Goal: Information Seeking & Learning: Learn about a topic

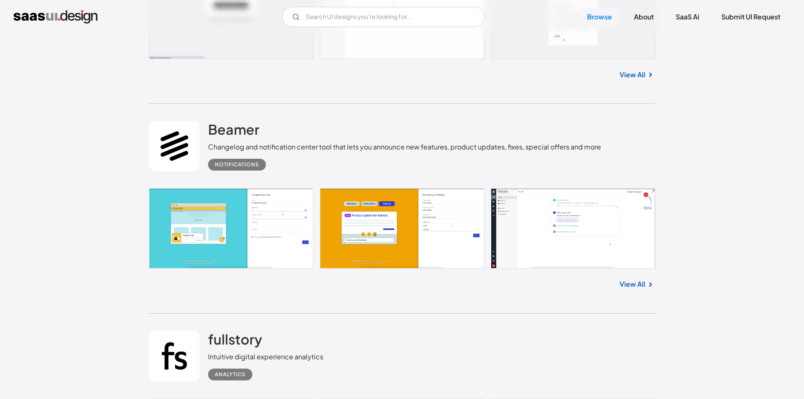
scroll to position [1223, 0]
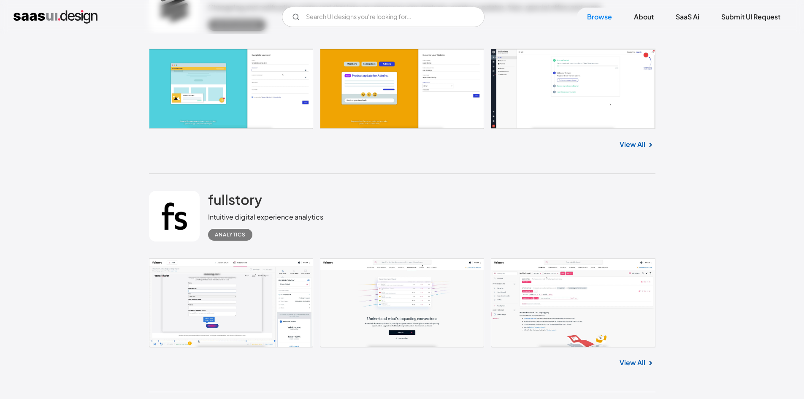
click at [410, 309] on link at bounding box center [402, 302] width 506 height 89
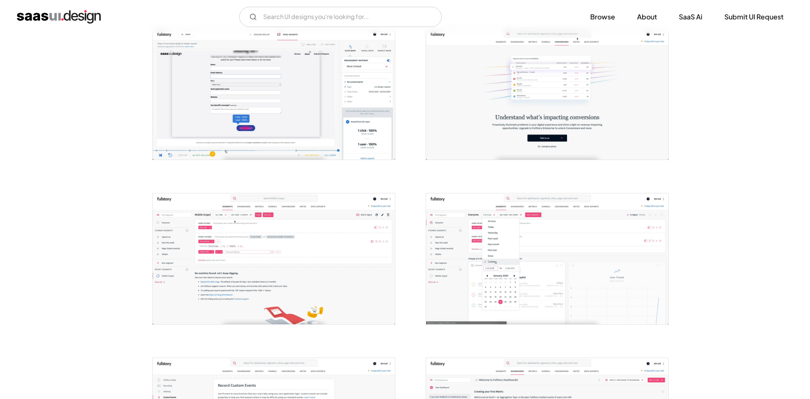
scroll to position [337, 0]
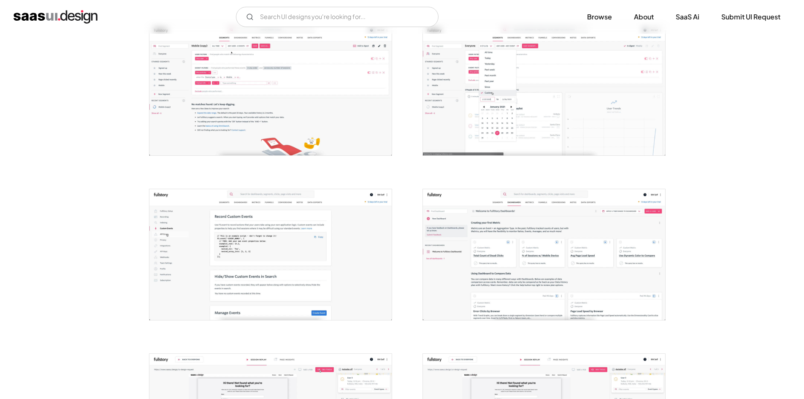
click at [485, 118] on img "open lightbox" at bounding box center [544, 89] width 242 height 131
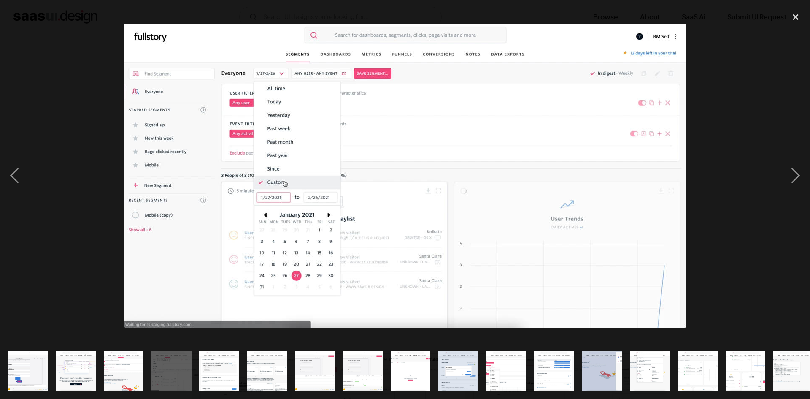
click at [78, 359] on img "show item 2 of 19" at bounding box center [76, 371] width 74 height 40
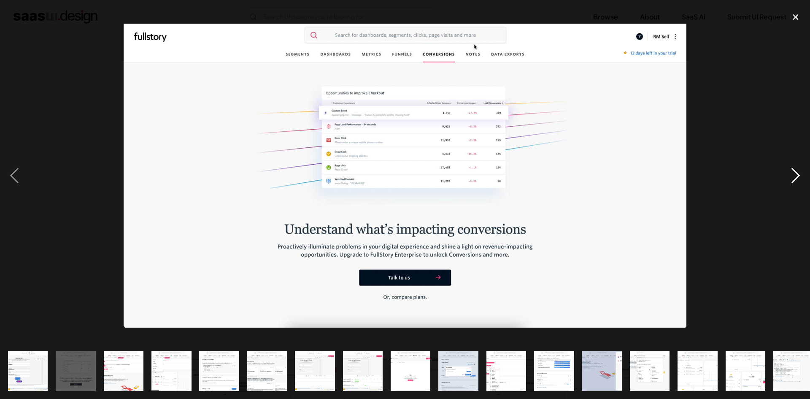
click at [790, 173] on div "next image" at bounding box center [795, 175] width 29 height 335
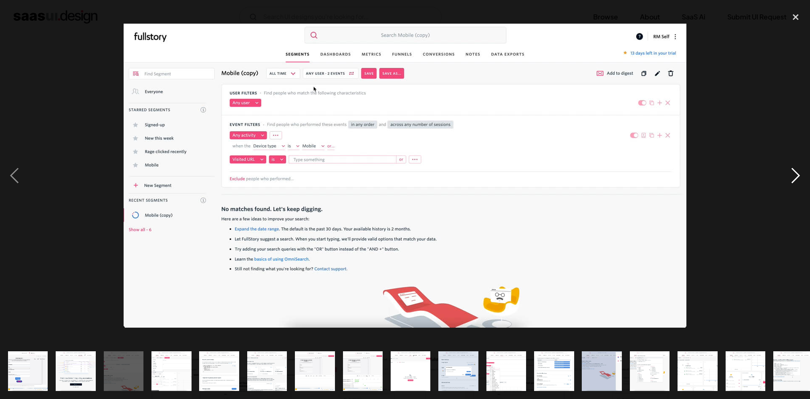
click at [789, 173] on div "next image" at bounding box center [795, 175] width 29 height 335
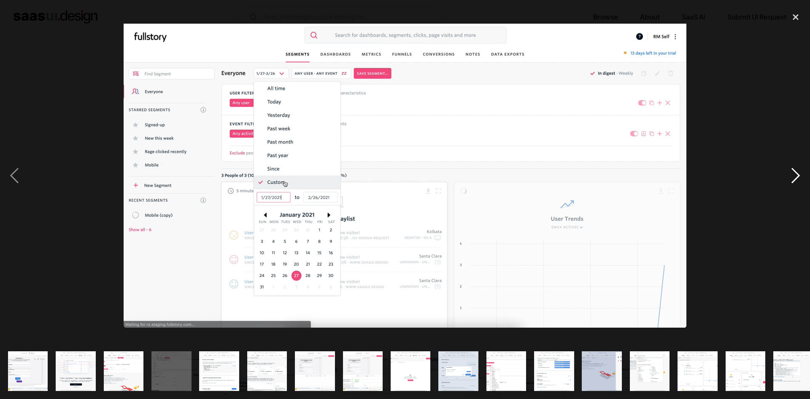
click at [789, 173] on div "next image" at bounding box center [795, 175] width 29 height 335
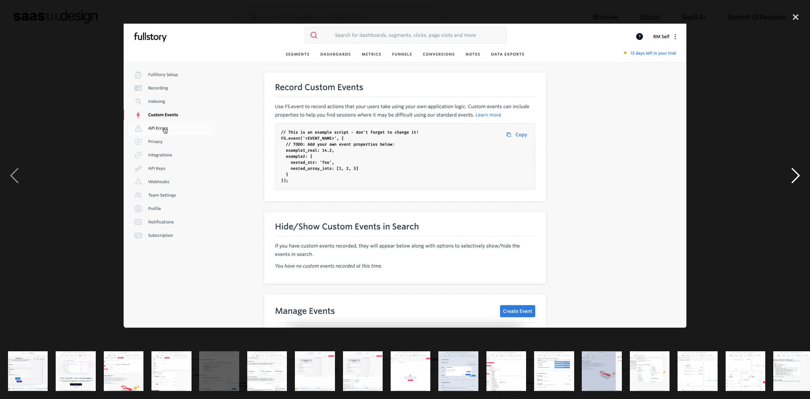
click at [789, 173] on div "next image" at bounding box center [795, 175] width 29 height 335
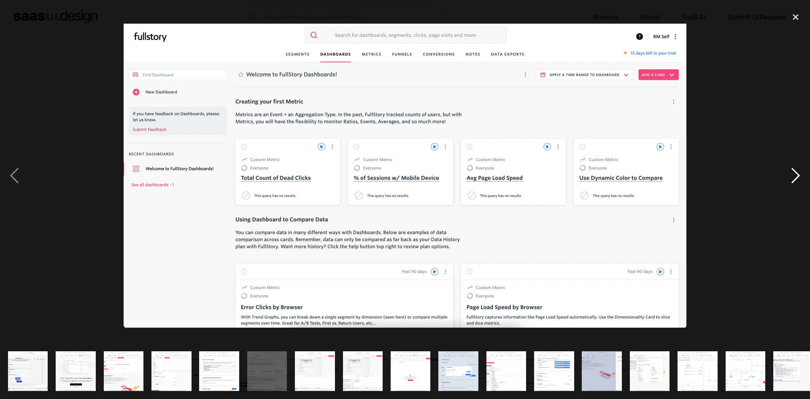
click at [789, 173] on div "next image" at bounding box center [795, 175] width 29 height 335
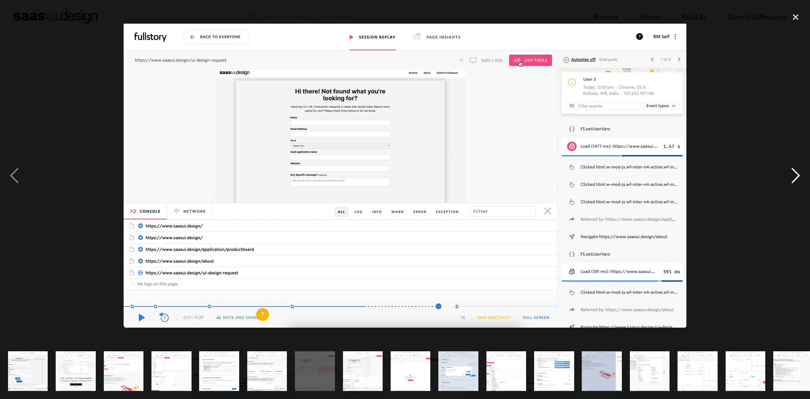
click at [789, 173] on div "next image" at bounding box center [795, 175] width 29 height 335
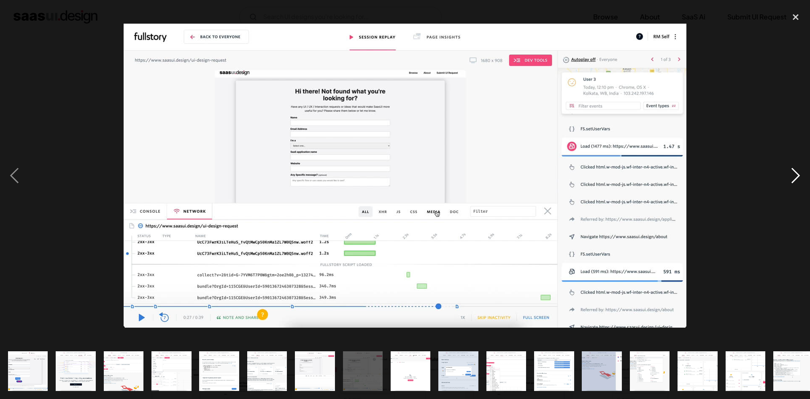
click at [789, 173] on div "next image" at bounding box center [795, 175] width 29 height 335
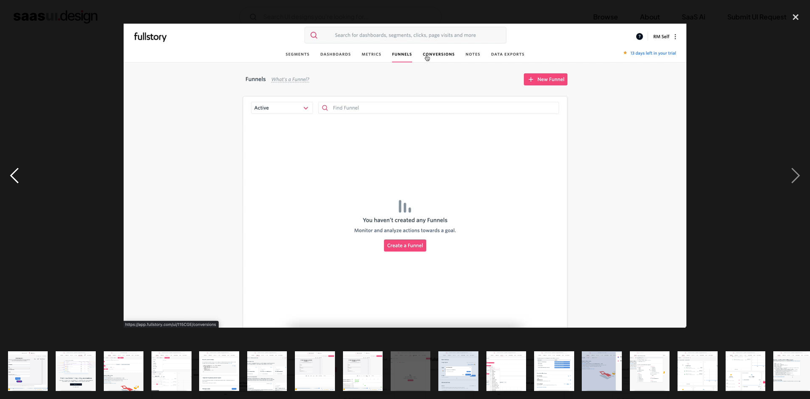
click at [15, 180] on div "previous image" at bounding box center [14, 175] width 29 height 335
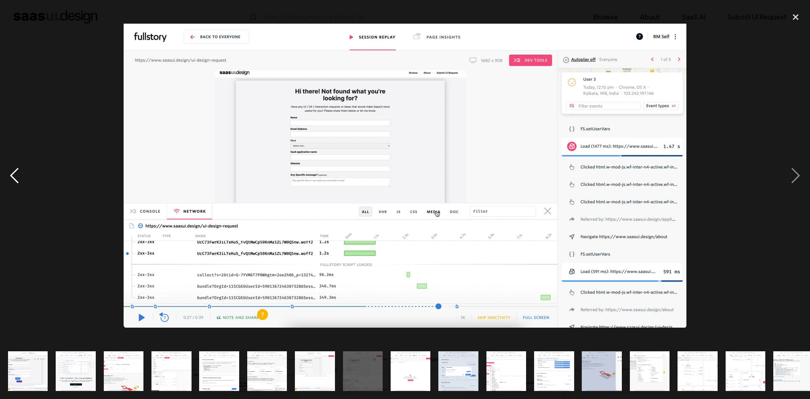
click at [15, 180] on div "previous image" at bounding box center [14, 175] width 29 height 335
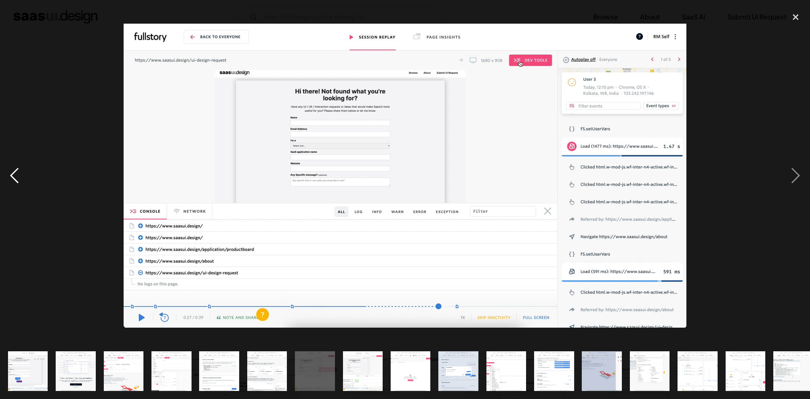
click at [15, 180] on div "previous image" at bounding box center [14, 175] width 29 height 335
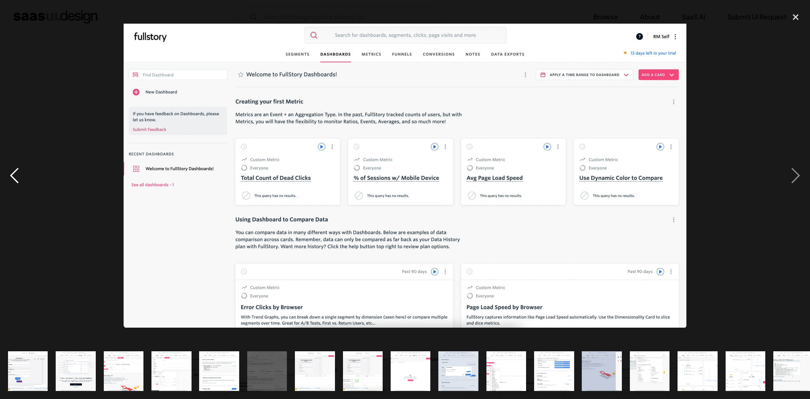
click at [15, 180] on div "previous image" at bounding box center [14, 175] width 29 height 335
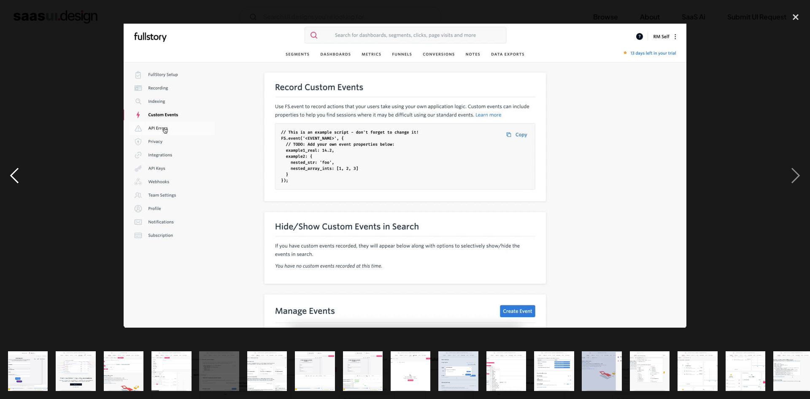
click at [15, 180] on div "previous image" at bounding box center [14, 175] width 29 height 335
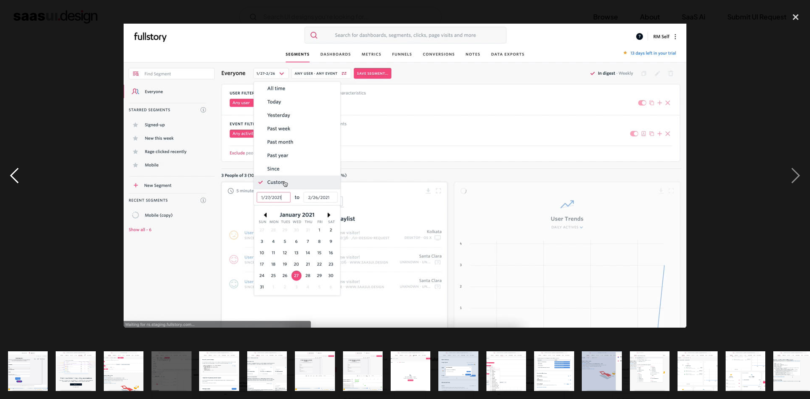
click at [15, 180] on div "previous image" at bounding box center [14, 175] width 29 height 335
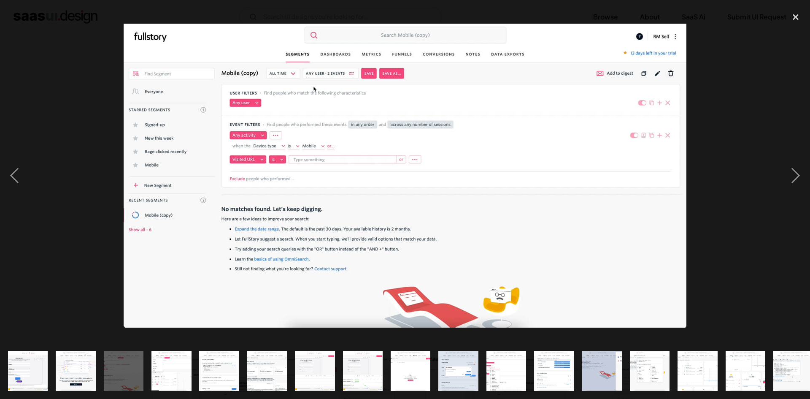
click at [744, 159] on div at bounding box center [405, 175] width 810 height 335
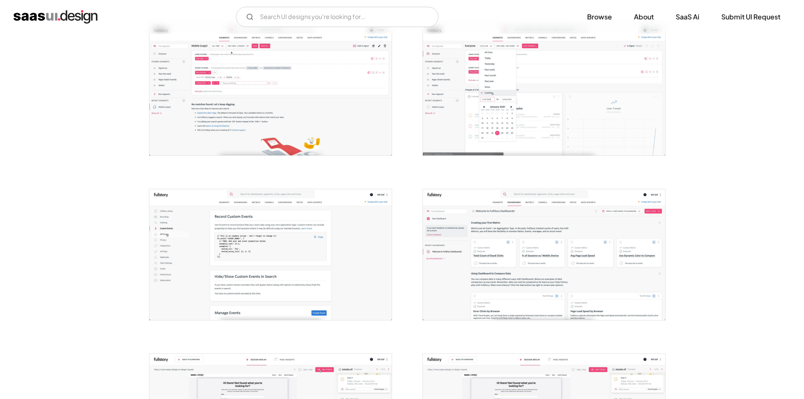
click at [224, 111] on img "open lightbox" at bounding box center [270, 89] width 242 height 131
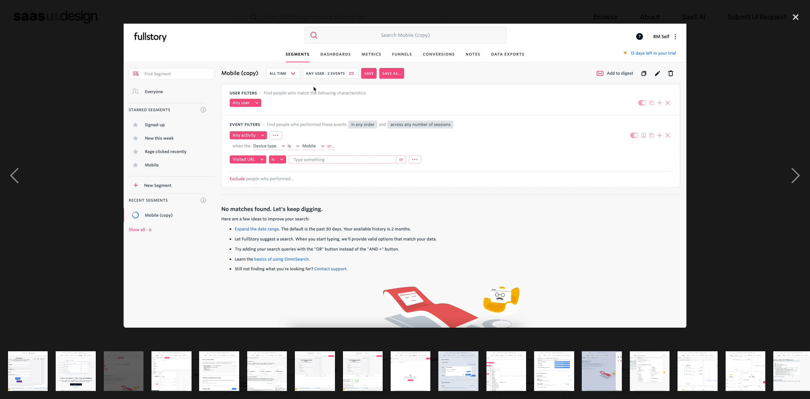
click at [658, 372] on img "show item 14 of 19" at bounding box center [649, 371] width 74 height 40
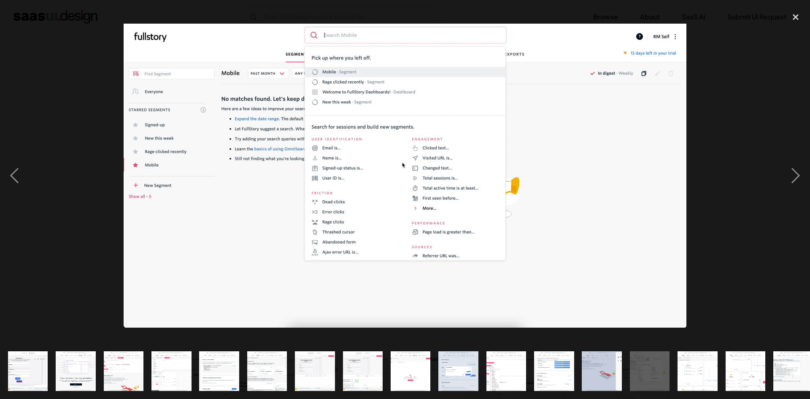
click at [699, 371] on img "show item 15 of 19" at bounding box center [698, 371] width 74 height 40
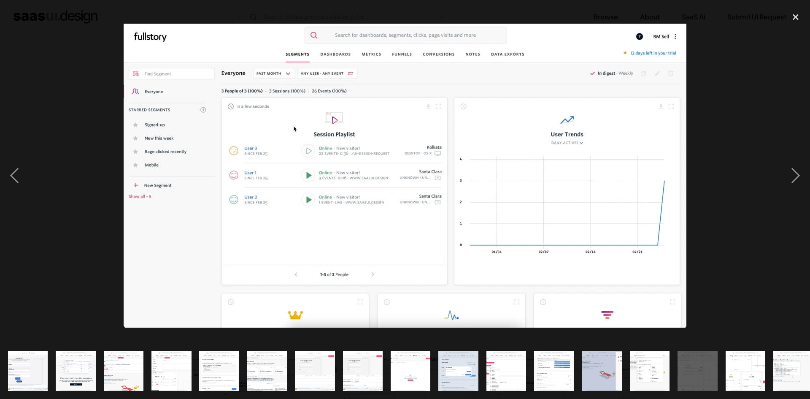
click at [738, 370] on img "show item 16 of 19" at bounding box center [745, 371] width 74 height 40
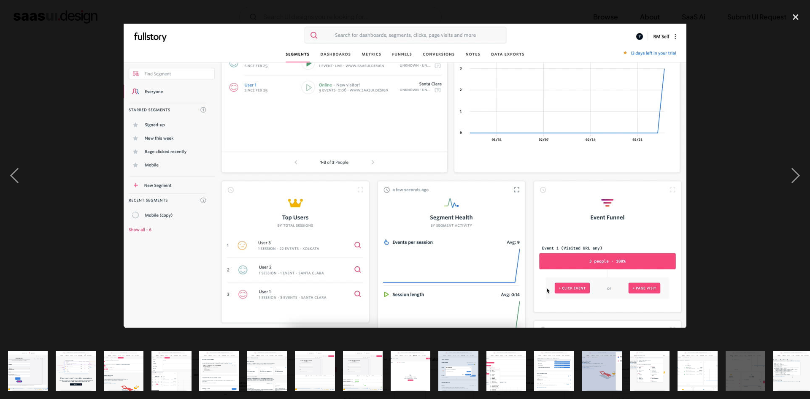
click at [795, 369] on img "show item 17 of 19" at bounding box center [793, 371] width 74 height 40
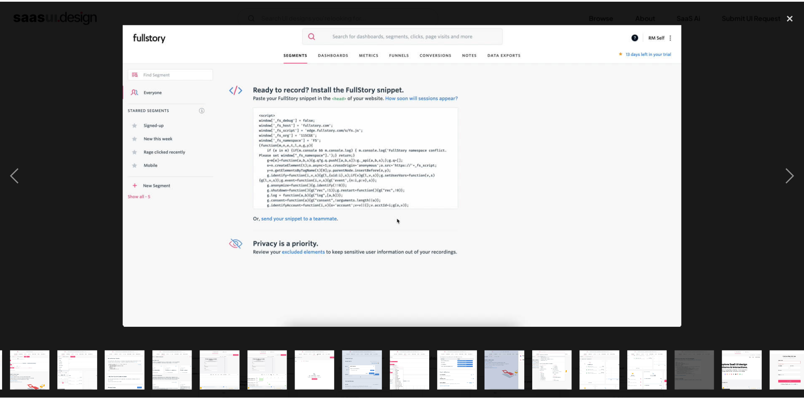
scroll to position [0, 107]
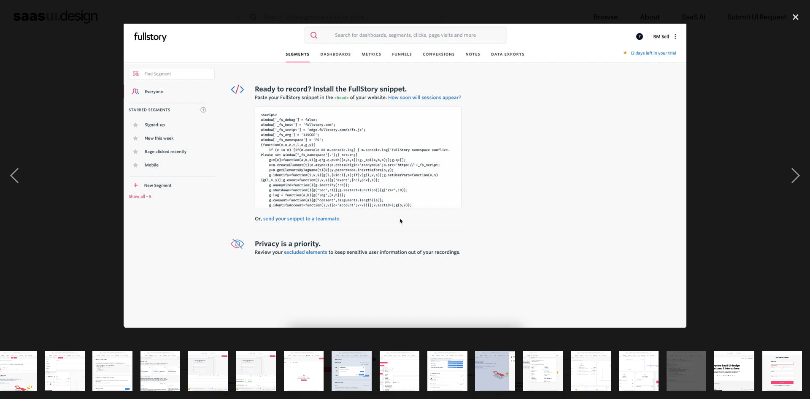
click at [738, 367] on img "show item 18 of 19" at bounding box center [734, 371] width 74 height 40
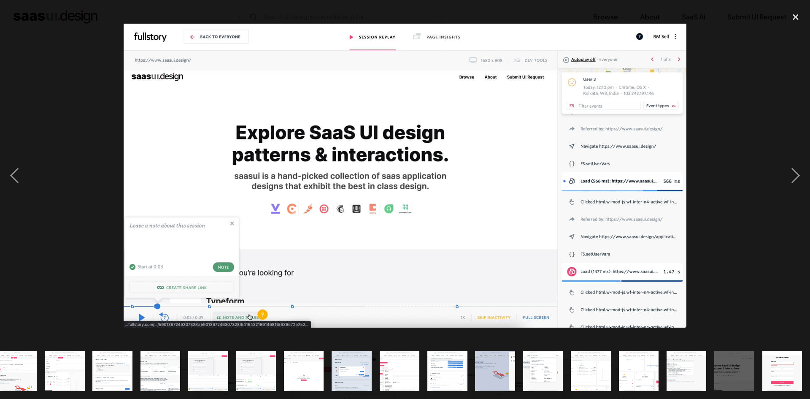
click at [782, 363] on img "show item 19 of 19" at bounding box center [782, 371] width 74 height 40
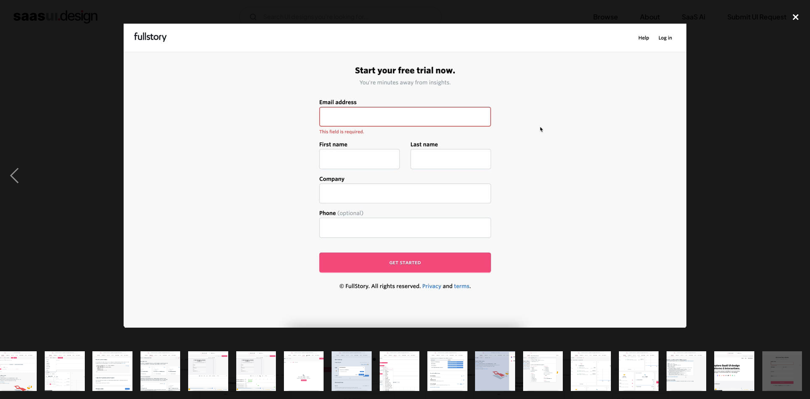
click at [796, 19] on div "close lightbox" at bounding box center [795, 17] width 29 height 19
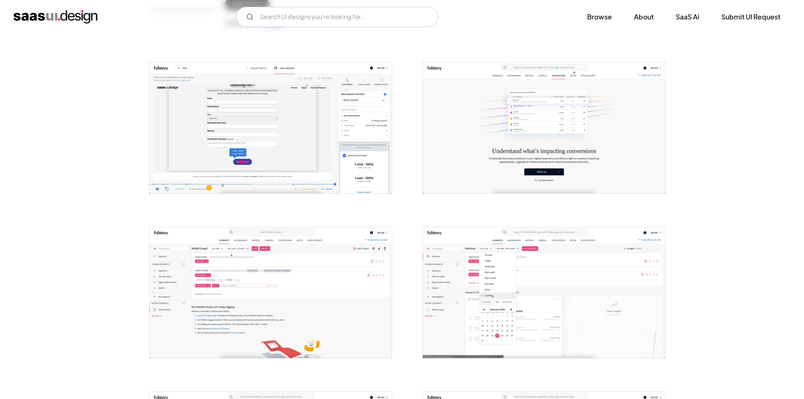
scroll to position [0, 0]
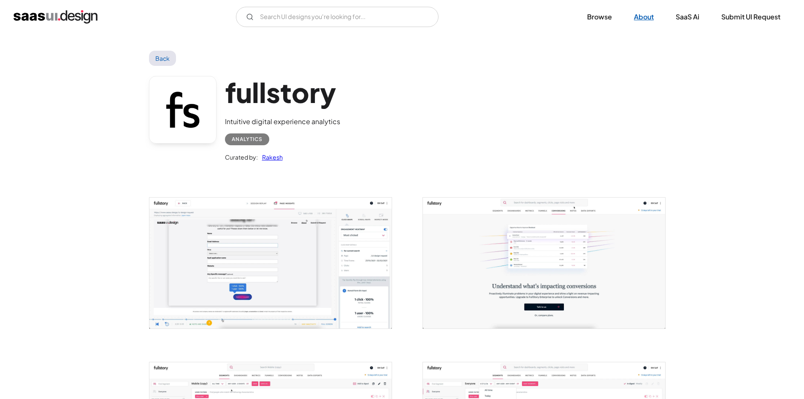
click at [650, 18] on link "About" at bounding box center [643, 17] width 40 height 19
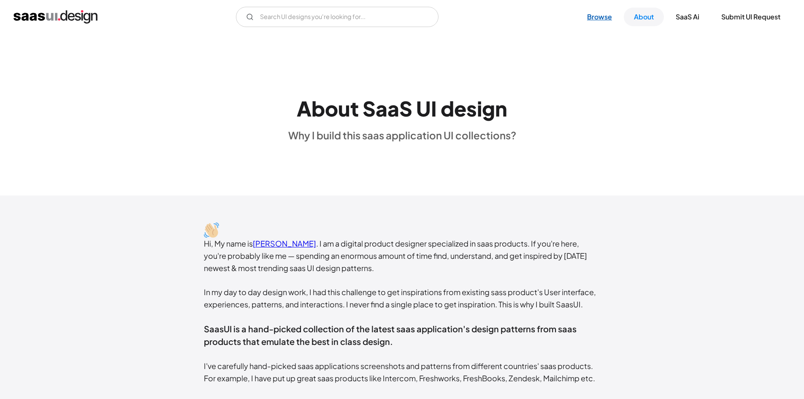
click at [593, 17] on link "Browse" at bounding box center [599, 17] width 45 height 19
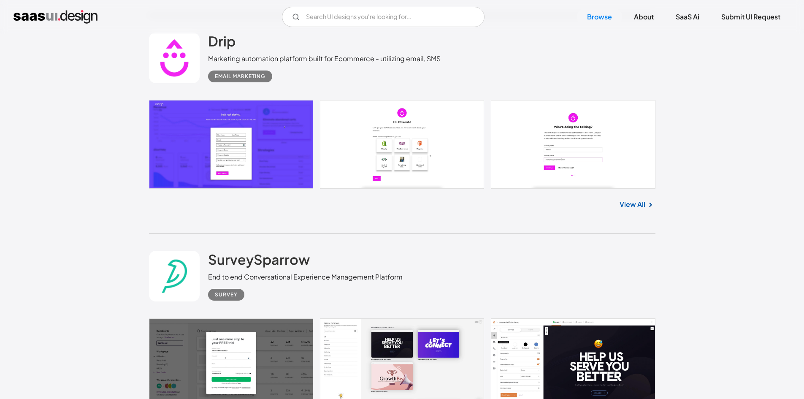
scroll to position [2742, 0]
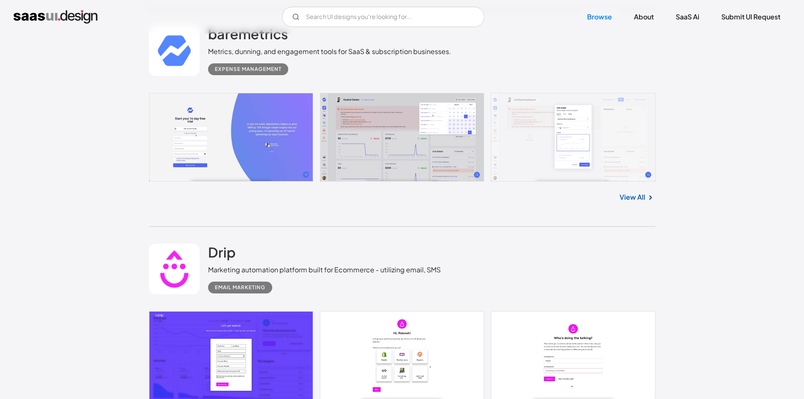
click at [392, 135] on link at bounding box center [402, 137] width 506 height 89
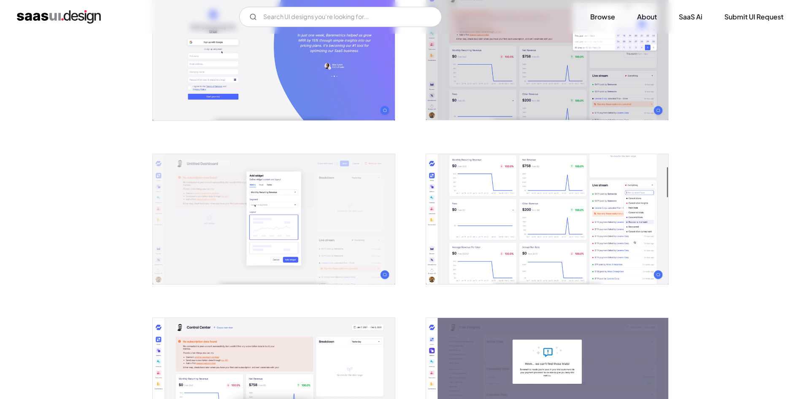
scroll to position [211, 0]
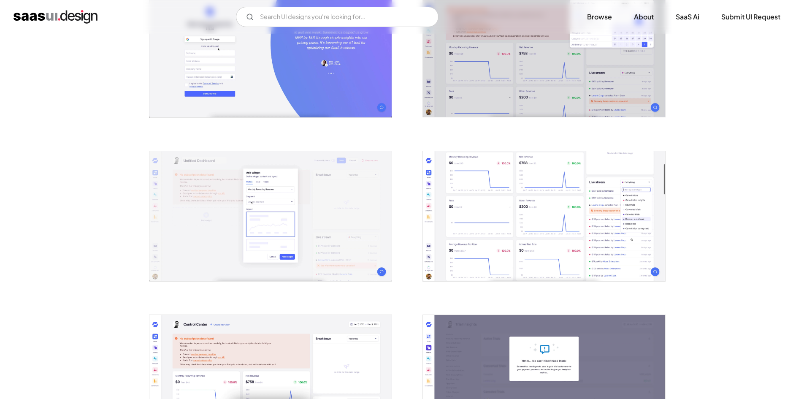
click at [477, 197] on img "open lightbox" at bounding box center [544, 216] width 242 height 130
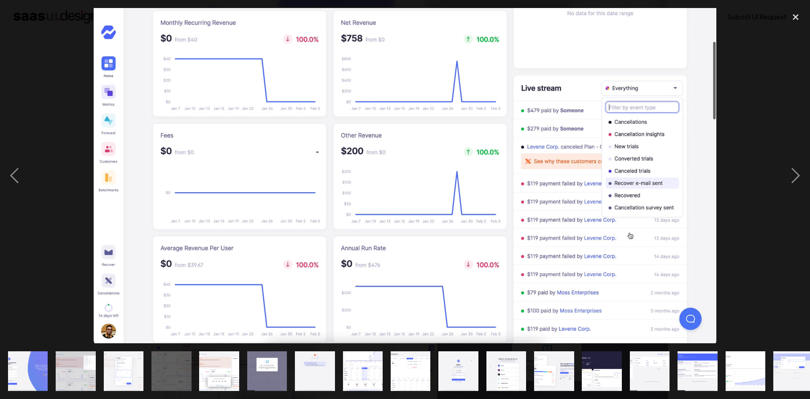
click at [376, 360] on img "show item 8 of 19" at bounding box center [363, 371] width 74 height 40
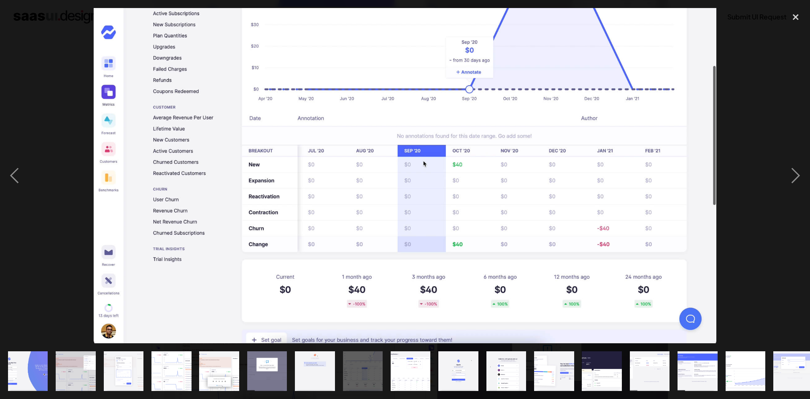
click at [466, 362] on img "show item 10 of 19" at bounding box center [458, 371] width 74 height 40
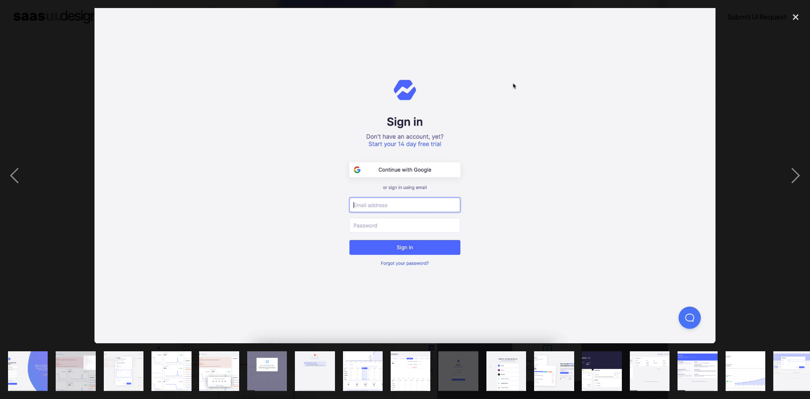
click at [514, 364] on img "show item 11 of 19" at bounding box center [506, 371] width 74 height 40
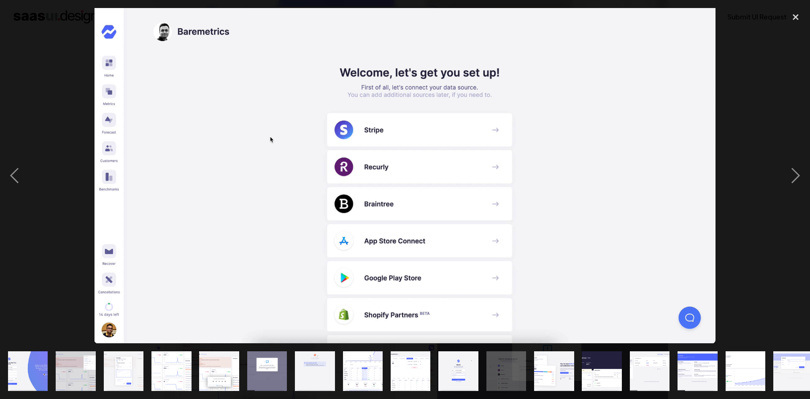
click at [550, 364] on img "show item 12 of 19" at bounding box center [554, 371] width 74 height 40
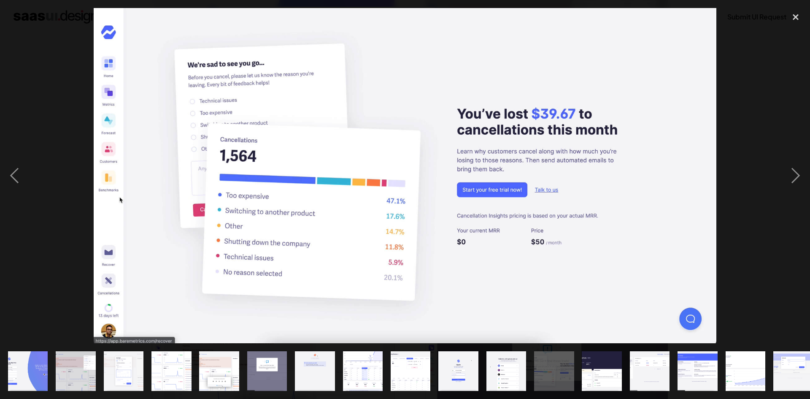
click at [605, 364] on img "show item 13 of 19" at bounding box center [602, 371] width 74 height 40
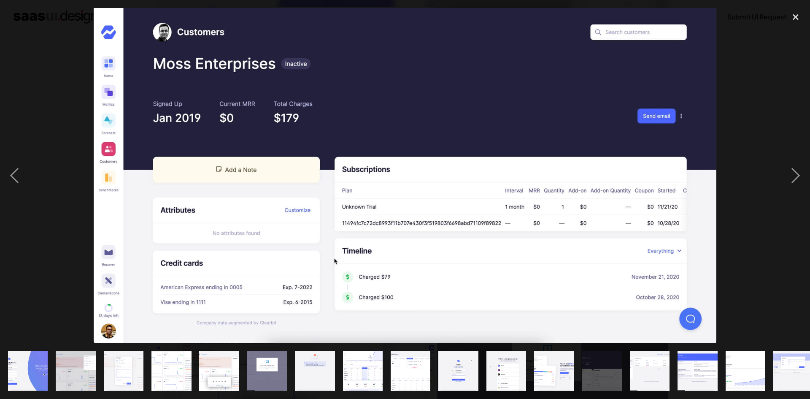
click at [650, 363] on img "show item 14 of 19" at bounding box center [649, 371] width 74 height 40
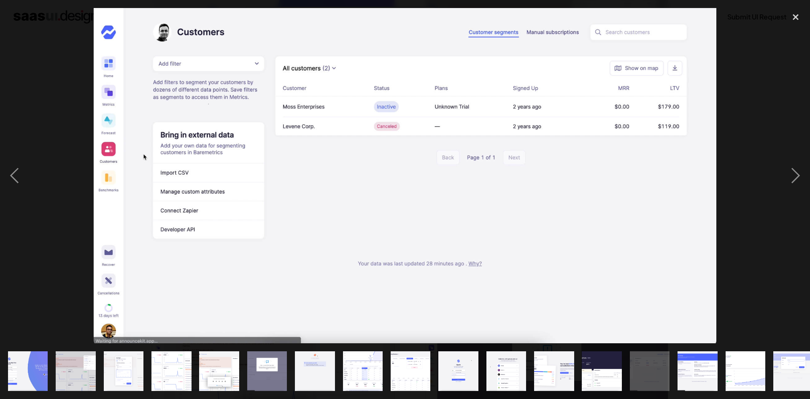
click at [694, 362] on img "show item 15 of 19" at bounding box center [698, 371] width 74 height 40
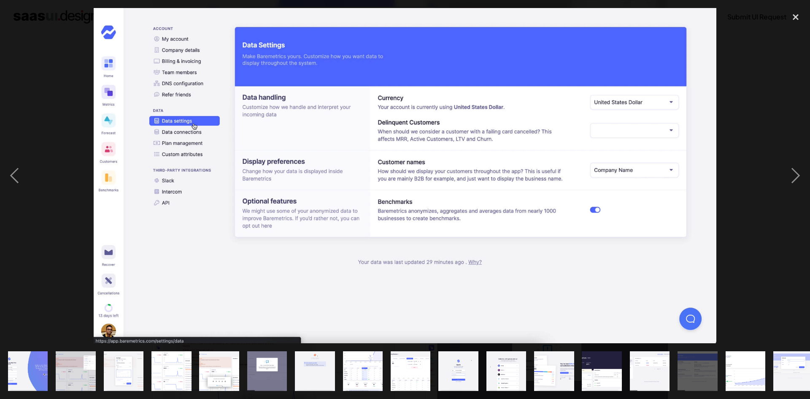
click at [744, 363] on img "show item 16 of 19" at bounding box center [745, 371] width 74 height 40
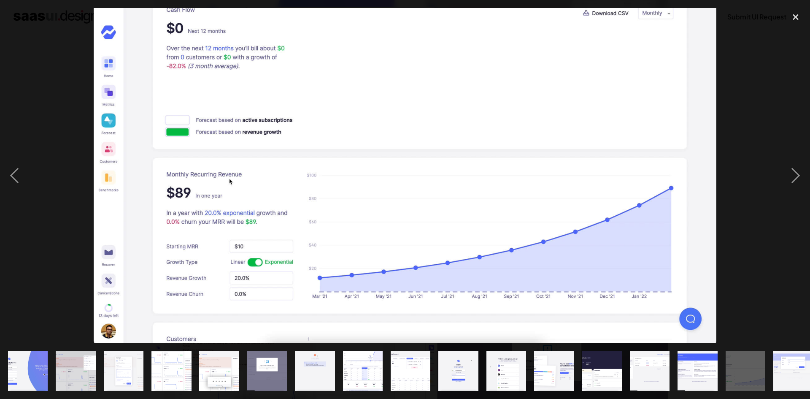
click at [791, 363] on img "show item 17 of 19" at bounding box center [793, 371] width 74 height 40
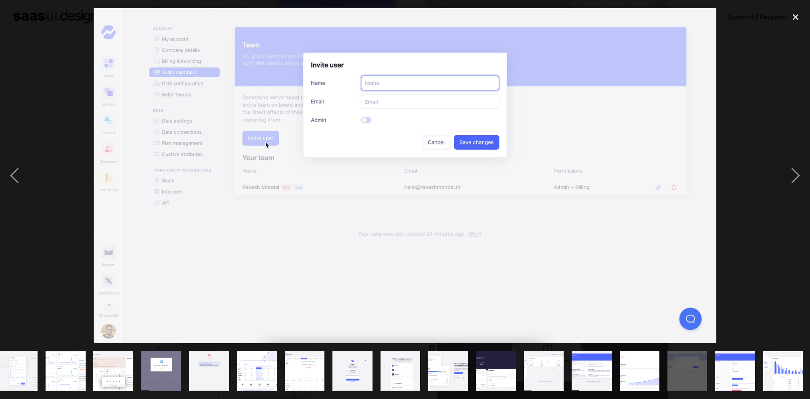
scroll to position [0, 107]
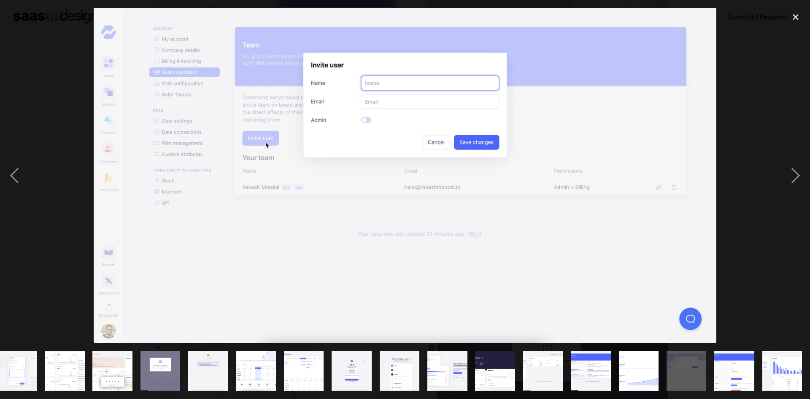
click at [21, 360] on img "show item 3 of 19" at bounding box center [17, 371] width 74 height 40
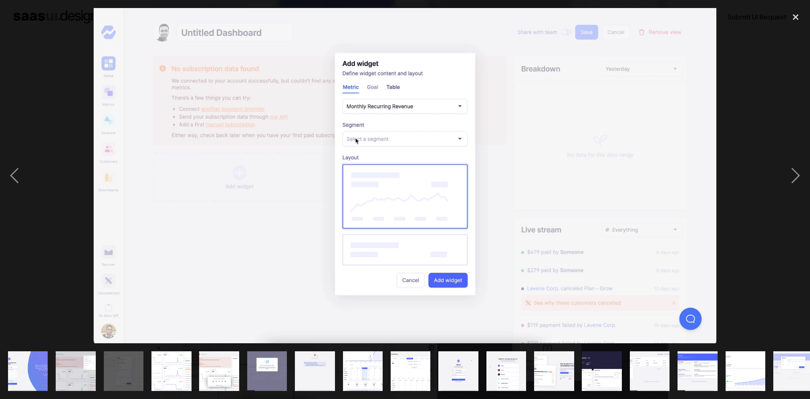
scroll to position [0, 0]
click at [61, 368] on img "show item 2 of 19" at bounding box center [76, 371] width 74 height 40
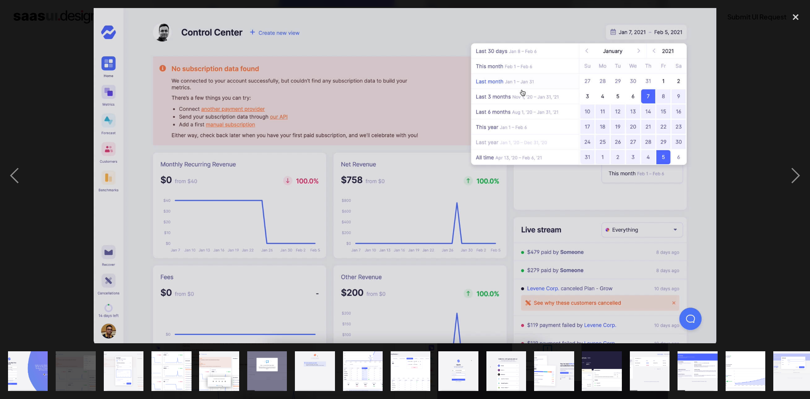
click at [36, 369] on img "show item 1 of 19" at bounding box center [28, 371] width 74 height 40
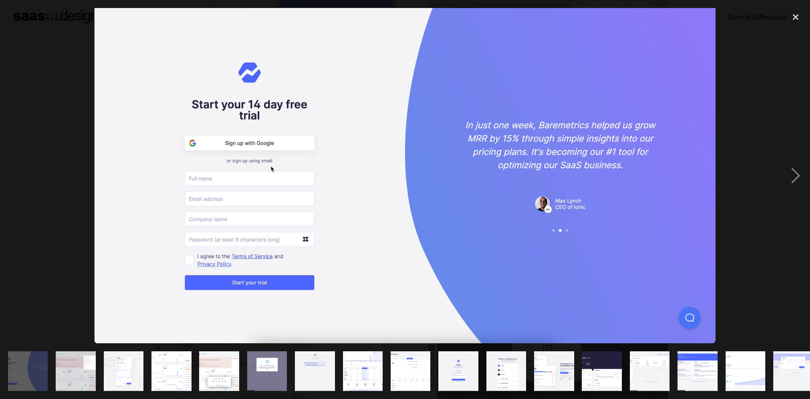
click at [128, 371] on img "show item 3 of 19" at bounding box center [123, 371] width 74 height 40
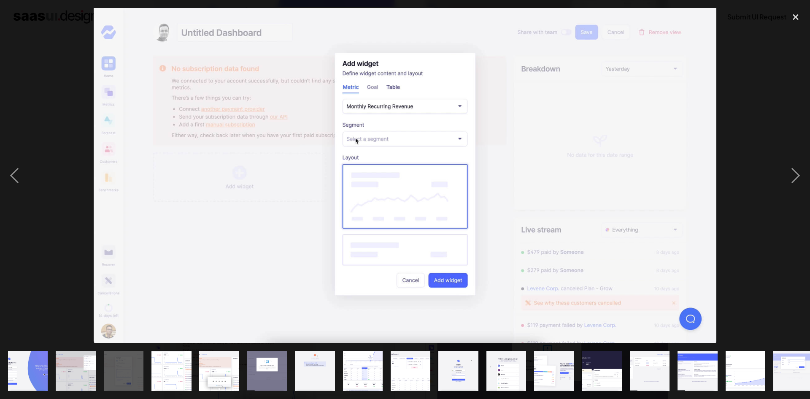
click at [229, 369] on img "show item 5 of 19" at bounding box center [219, 371] width 74 height 40
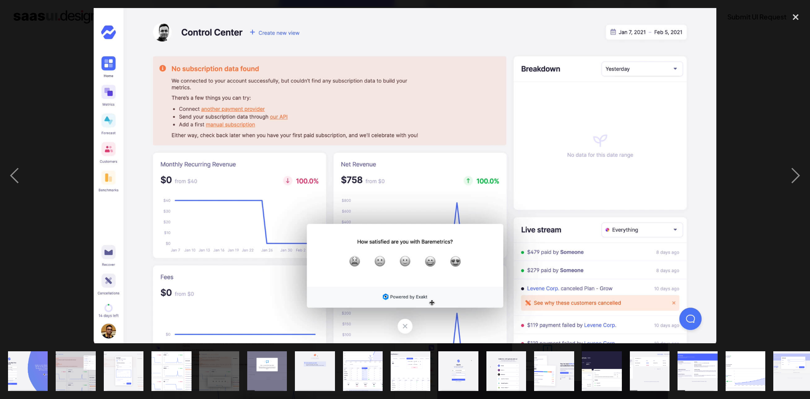
click at [313, 366] on img "show item 7 of 19" at bounding box center [315, 371] width 74 height 40
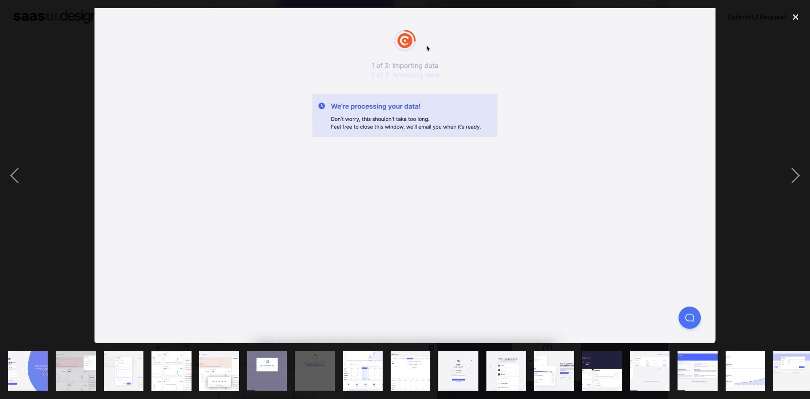
click at [365, 365] on img "show item 8 of 19" at bounding box center [363, 371] width 74 height 40
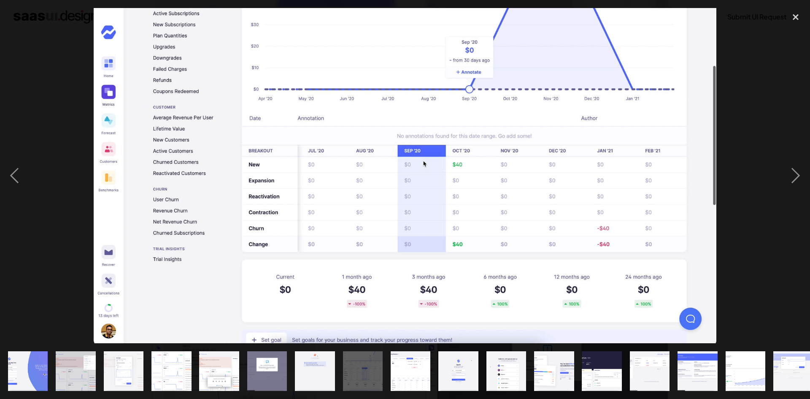
drag, startPoint x: 313, startPoint y: 119, endPoint x: 309, endPoint y: 173, distance: 54.1
click at [309, 173] on img at bounding box center [405, 175] width 623 height 335
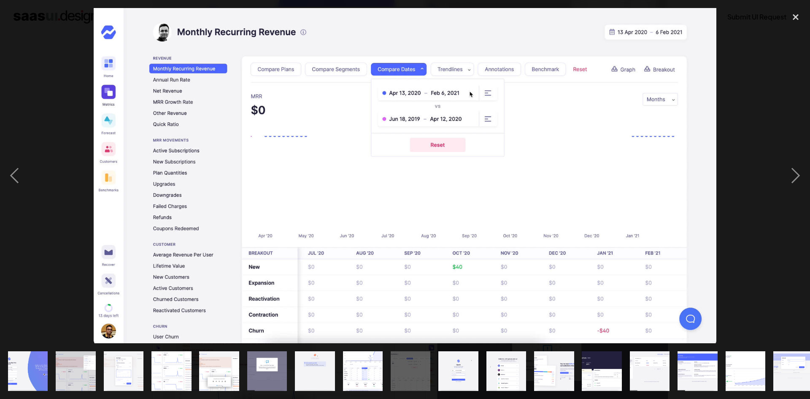
click at [369, 369] on img "show item 8 of 19" at bounding box center [363, 371] width 74 height 40
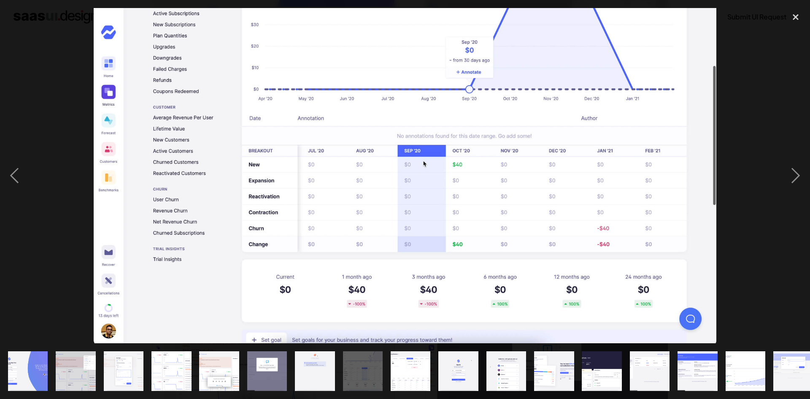
click at [456, 359] on img "show item 10 of 19" at bounding box center [458, 371] width 74 height 40
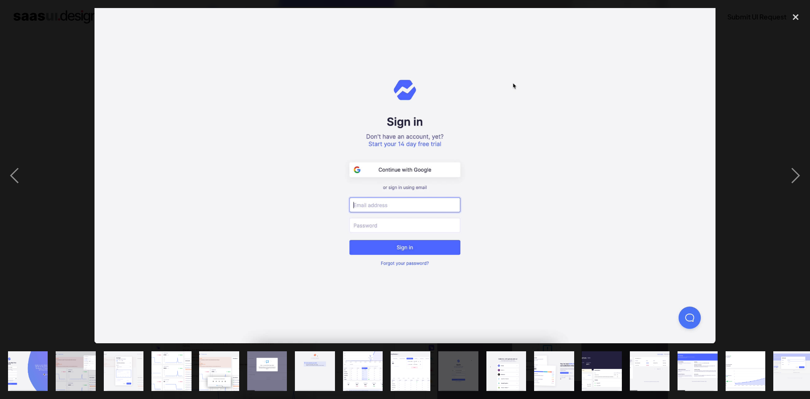
click at [503, 362] on img "show item 11 of 19" at bounding box center [506, 371] width 74 height 40
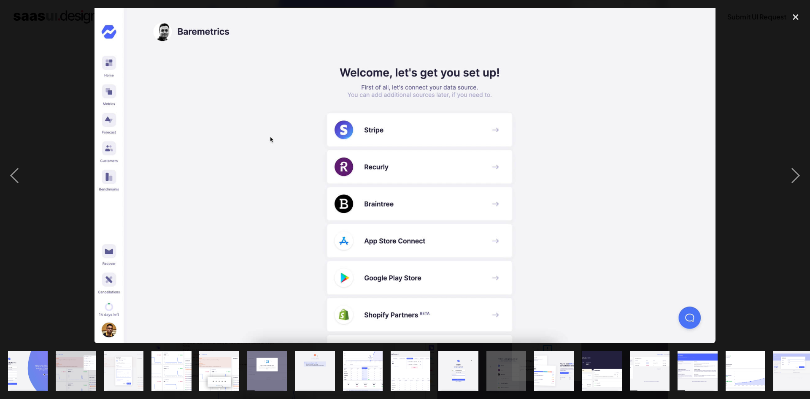
click at [547, 361] on img "show item 12 of 19" at bounding box center [554, 371] width 74 height 40
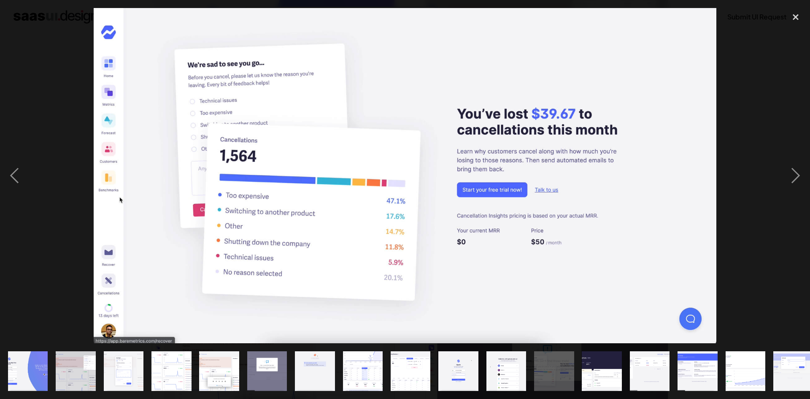
click at [599, 364] on img "show item 13 of 19" at bounding box center [602, 371] width 74 height 40
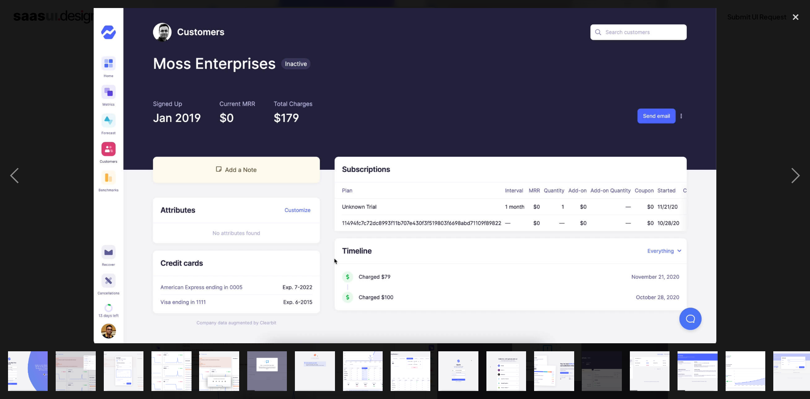
click at [649, 364] on img "show item 14 of 19" at bounding box center [649, 371] width 74 height 40
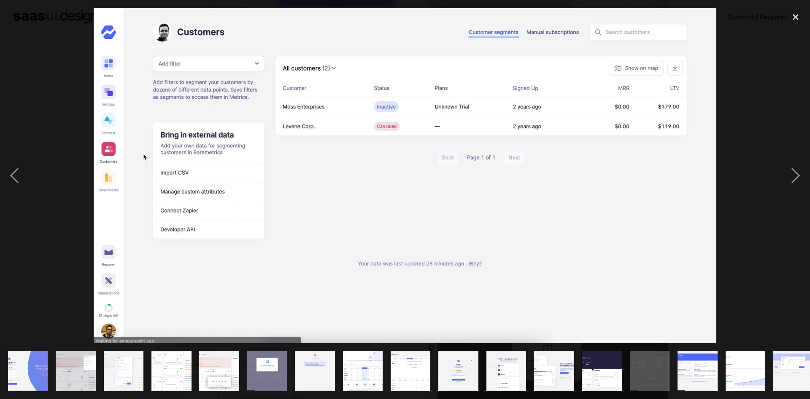
click at [705, 360] on img "show item 15 of 19" at bounding box center [698, 371] width 74 height 40
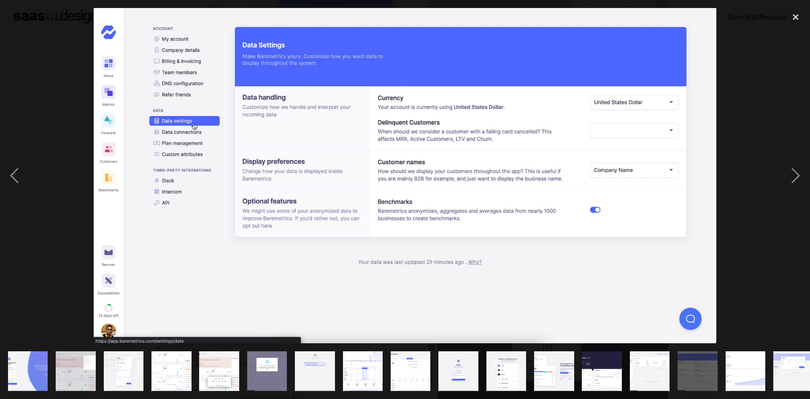
click at [743, 366] on img "show item 16 of 19" at bounding box center [745, 371] width 74 height 40
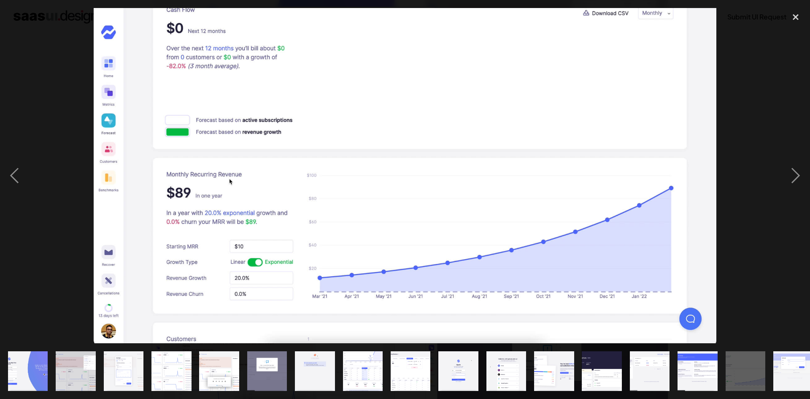
click at [782, 366] on img "show item 17 of 19" at bounding box center [793, 371] width 74 height 40
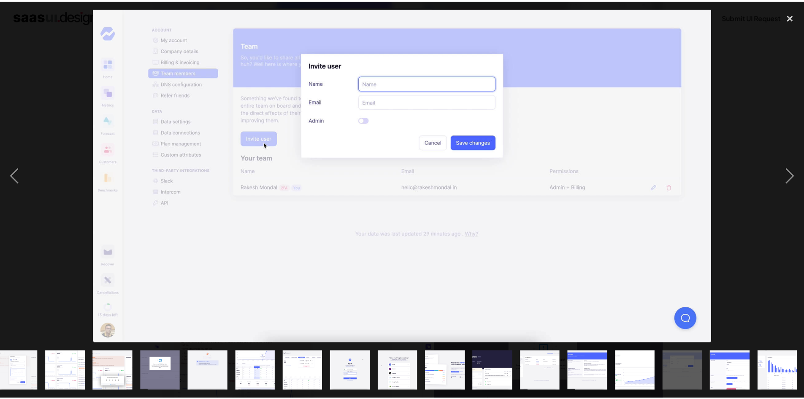
scroll to position [0, 107]
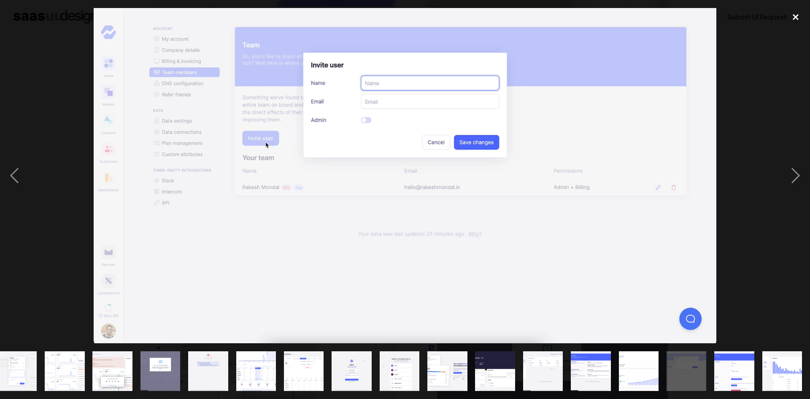
click at [793, 17] on div "close lightbox" at bounding box center [795, 17] width 29 height 19
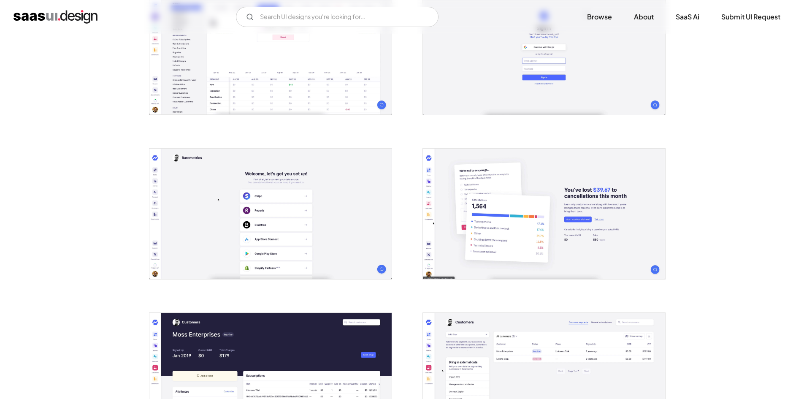
scroll to position [801, 0]
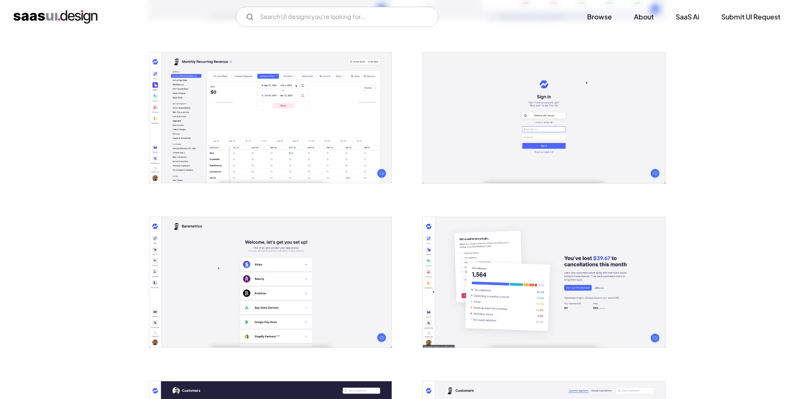
click at [310, 142] on img "open lightbox" at bounding box center [270, 117] width 242 height 130
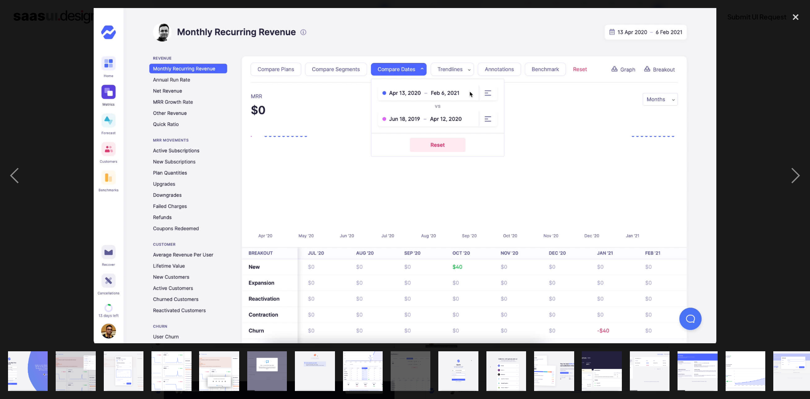
click at [67, 365] on img "show item 2 of 19" at bounding box center [76, 371] width 74 height 40
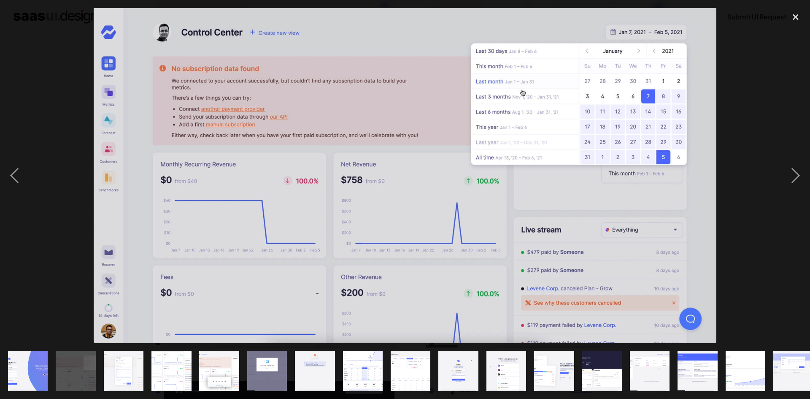
click at [172, 368] on img "show item 4 of 19" at bounding box center [171, 371] width 74 height 40
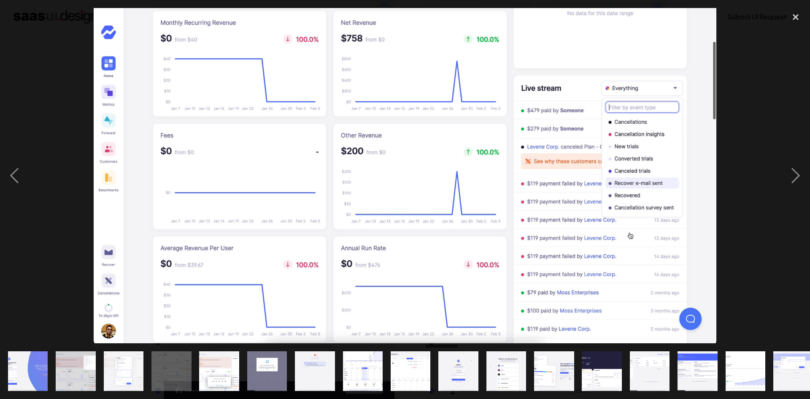
click at [264, 367] on img "show item 6 of 19" at bounding box center [267, 371] width 74 height 40
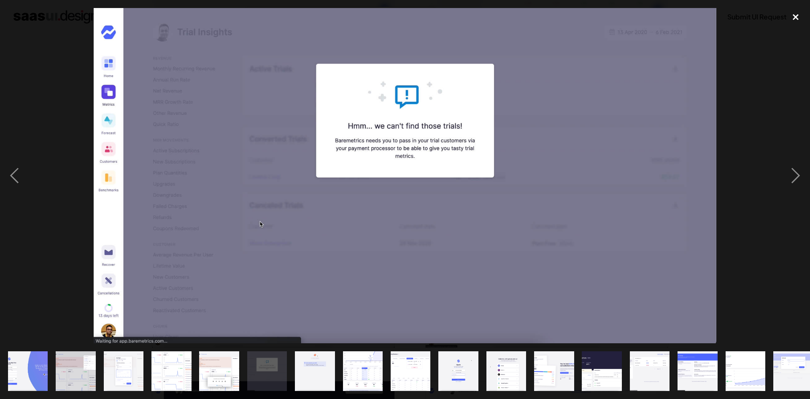
click at [800, 17] on div "close lightbox" at bounding box center [795, 17] width 29 height 19
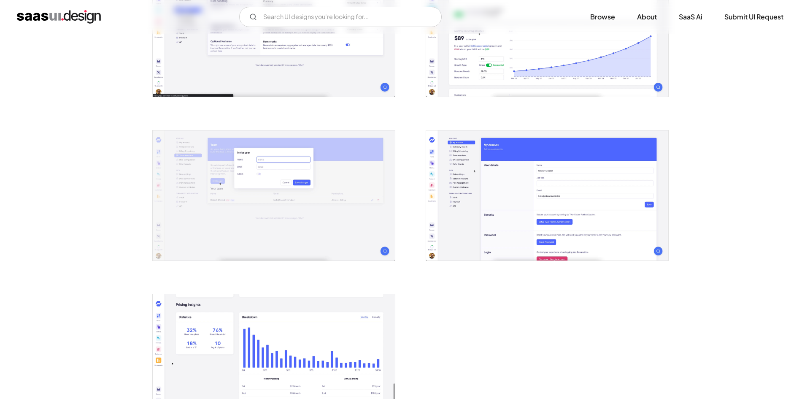
scroll to position [1561, 0]
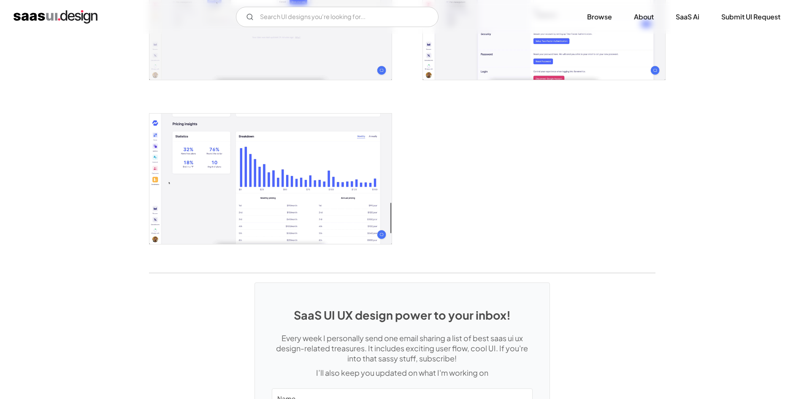
click at [287, 185] on img "open lightbox" at bounding box center [270, 178] width 242 height 130
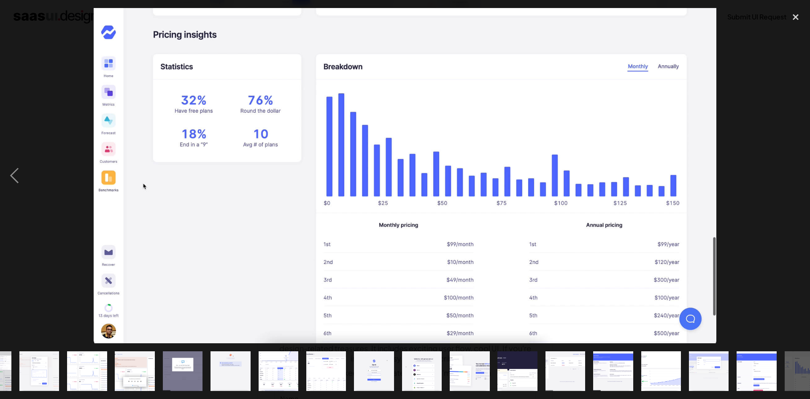
scroll to position [0, 107]
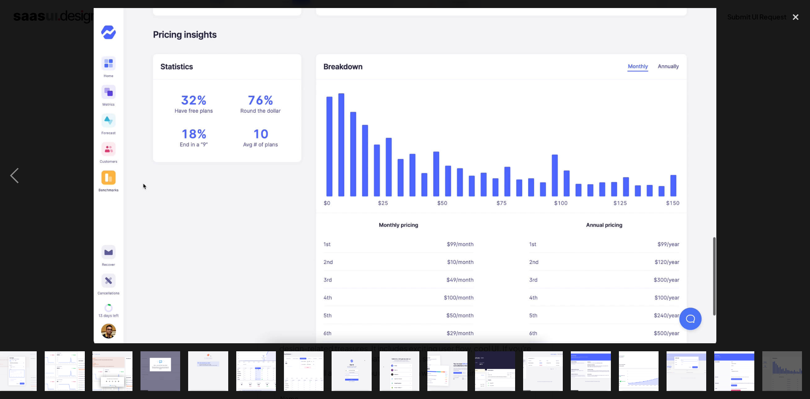
click at [246, 365] on img "show item 8 of 19" at bounding box center [256, 371] width 74 height 40
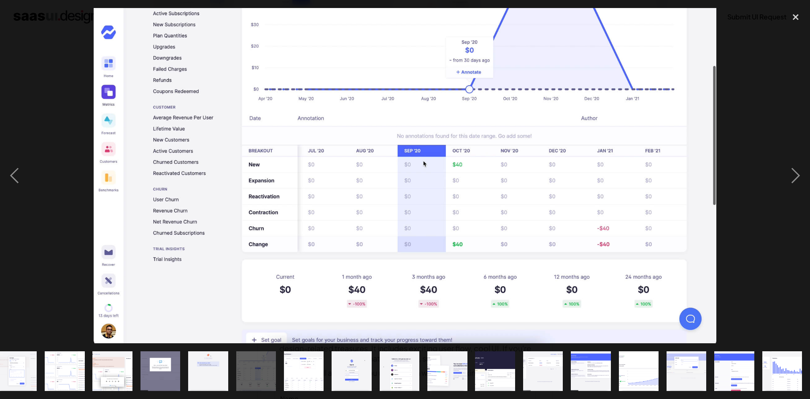
click at [308, 371] on img "show item 9 of 19" at bounding box center [304, 371] width 74 height 40
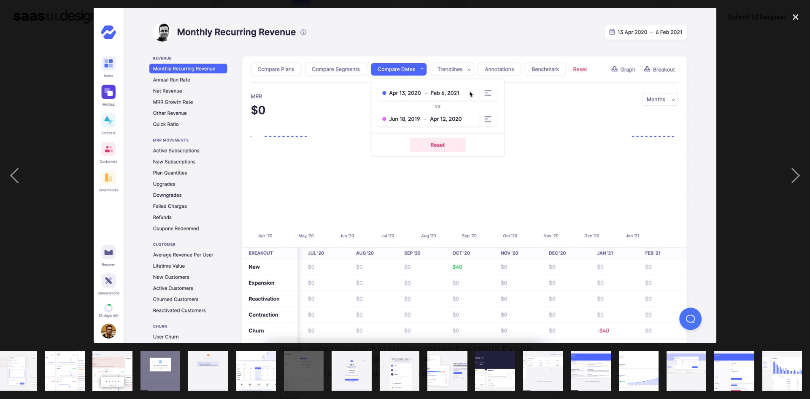
click at [356, 372] on img "show item 10 of 19" at bounding box center [352, 371] width 74 height 40
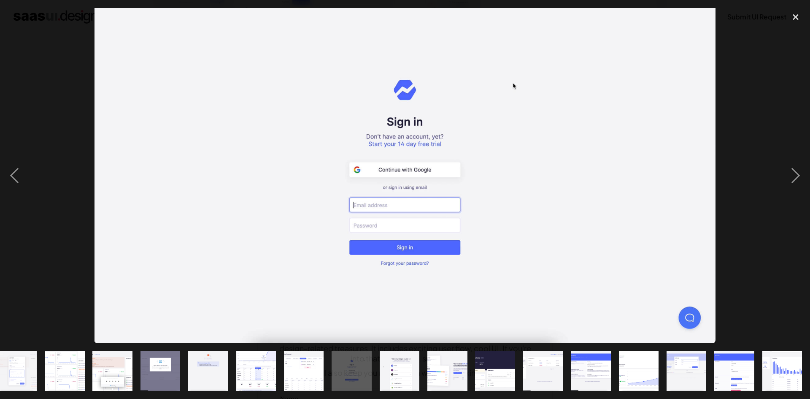
click at [398, 370] on img "show item 11 of 19" at bounding box center [399, 371] width 74 height 40
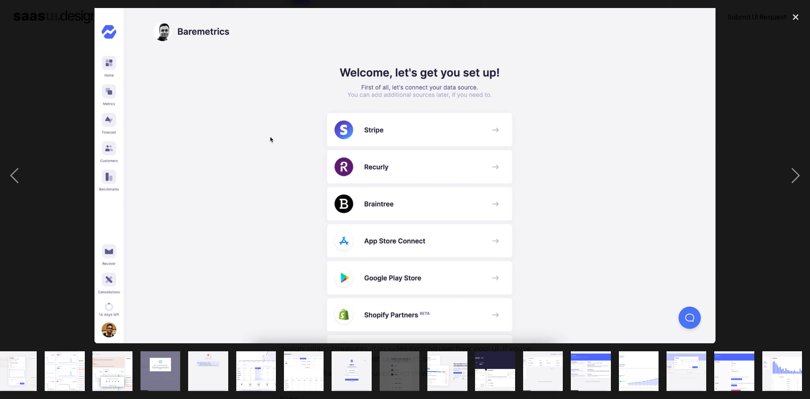
click at [452, 370] on img "show item 12 of 19" at bounding box center [447, 371] width 74 height 40
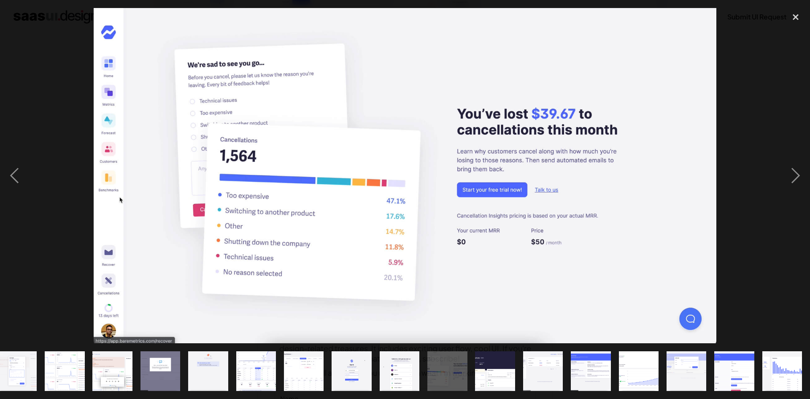
click at [500, 369] on img "show item 13 of 19" at bounding box center [495, 371] width 74 height 40
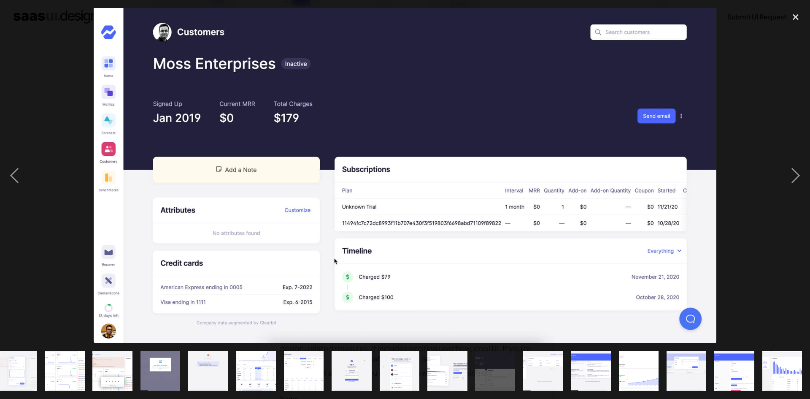
click at [553, 368] on img "show item 14 of 19" at bounding box center [543, 371] width 74 height 40
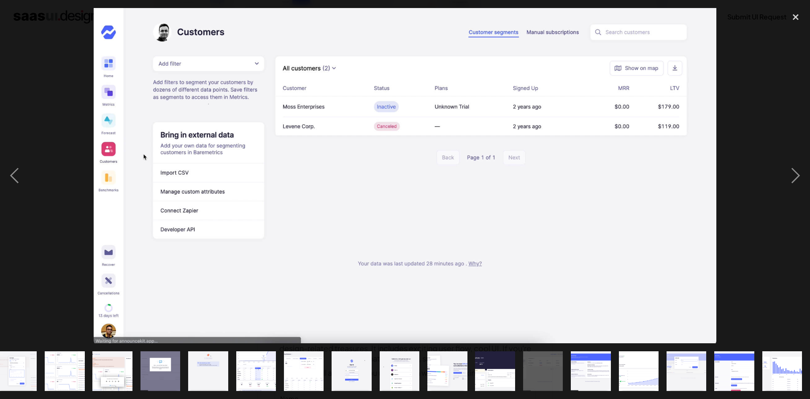
click at [591, 369] on img "show item 15 of 19" at bounding box center [591, 371] width 74 height 40
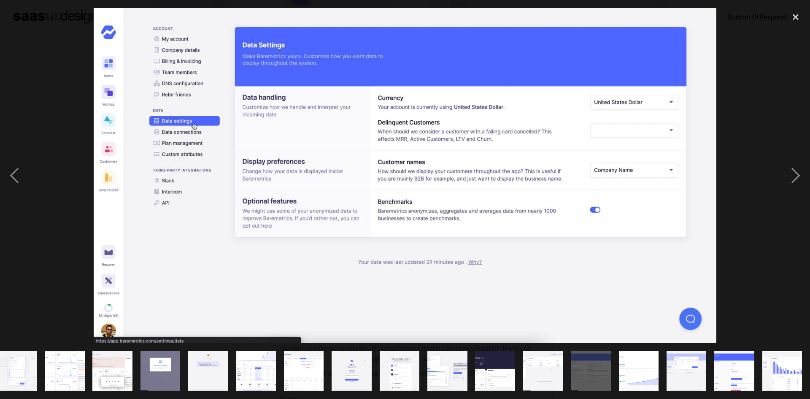
click at [642, 361] on img "show item 16 of 19" at bounding box center [638, 371] width 74 height 40
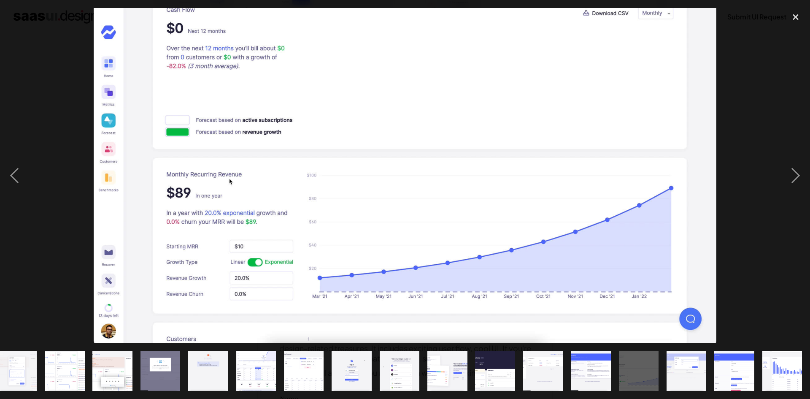
click at [680, 365] on img "show item 17 of 19" at bounding box center [686, 371] width 74 height 40
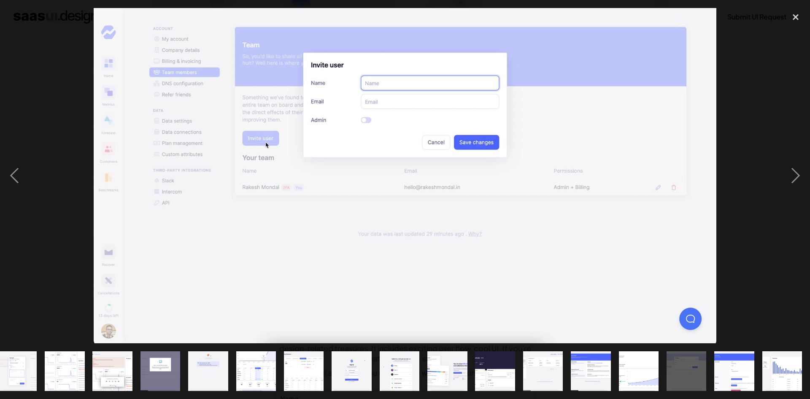
click at [729, 366] on img "show item 18 of 19" at bounding box center [734, 371] width 74 height 40
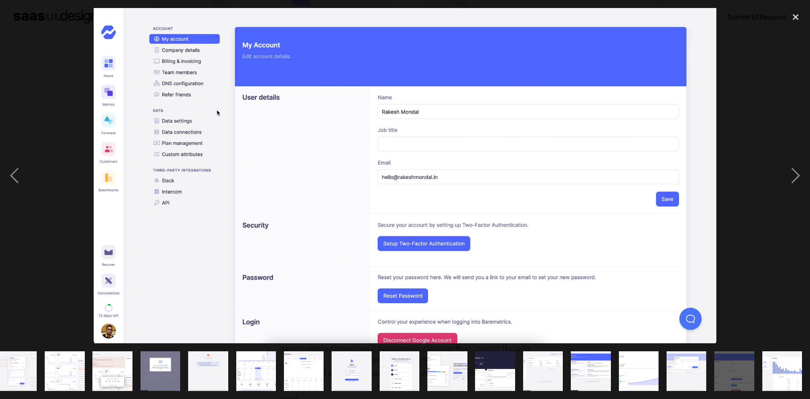
click at [787, 370] on img "show item 19 of 19" at bounding box center [782, 371] width 74 height 40
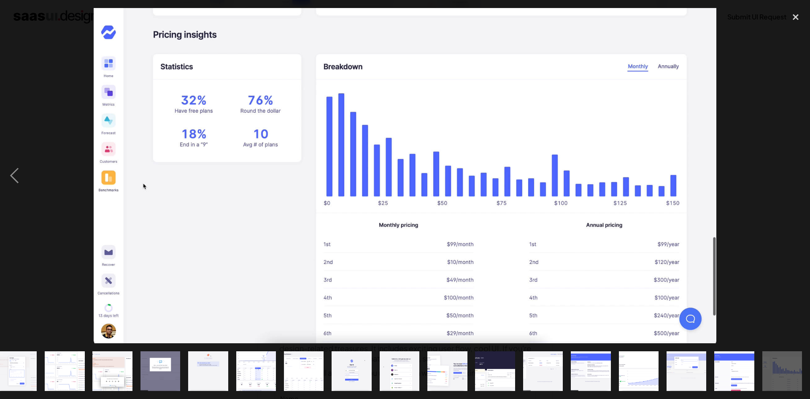
click at [725, 367] on img "show item 18 of 19" at bounding box center [734, 371] width 74 height 40
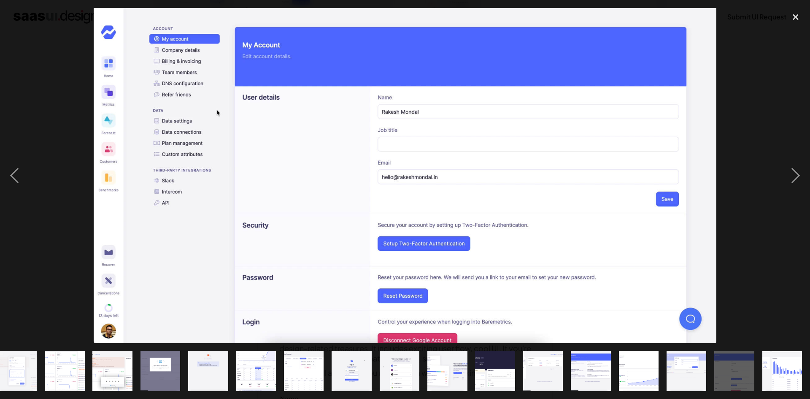
click at [677, 368] on img "show item 17 of 19" at bounding box center [686, 371] width 74 height 40
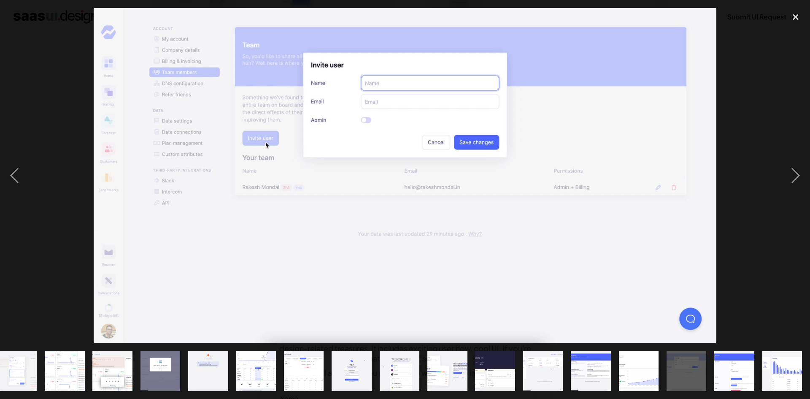
click at [635, 365] on img "show item 16 of 19" at bounding box center [638, 371] width 74 height 40
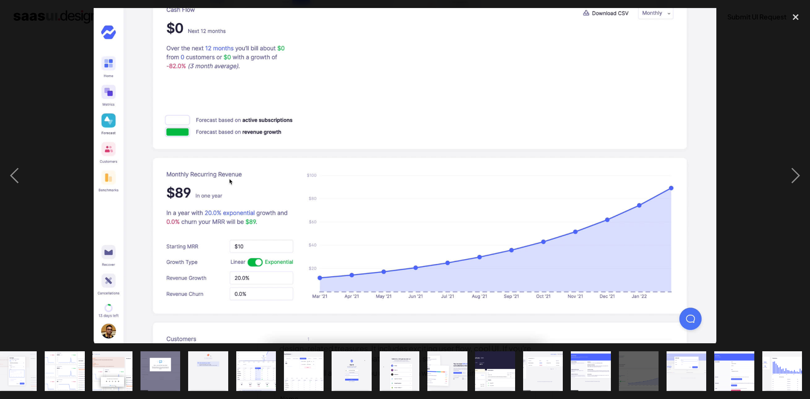
click at [589, 363] on img "show item 15 of 19" at bounding box center [591, 371] width 74 height 40
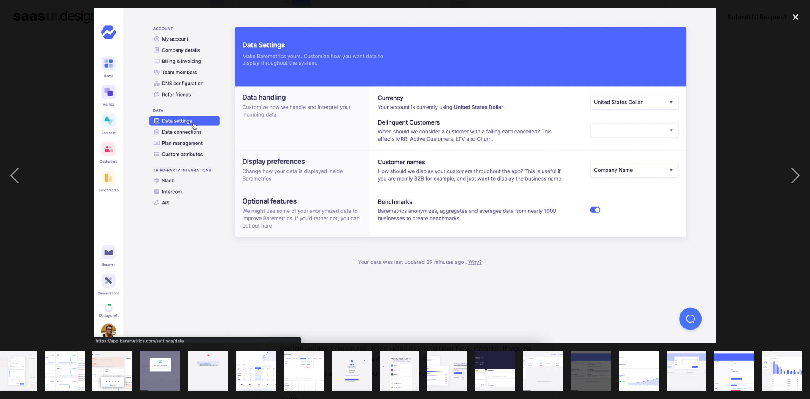
click at [526, 360] on img "show item 14 of 19" at bounding box center [543, 371] width 74 height 40
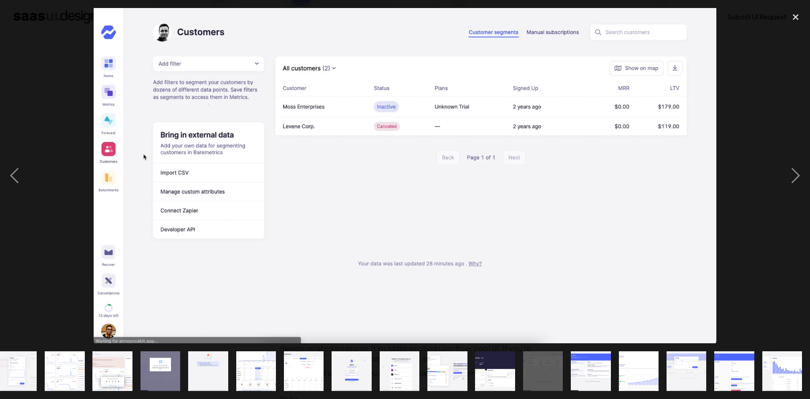
click at [491, 361] on img "show item 13 of 19" at bounding box center [495, 371] width 74 height 40
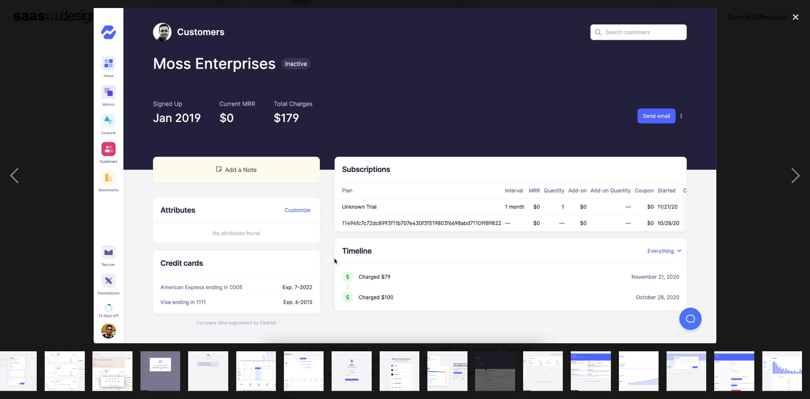
click at [439, 364] on img "show item 12 of 19" at bounding box center [447, 371] width 74 height 40
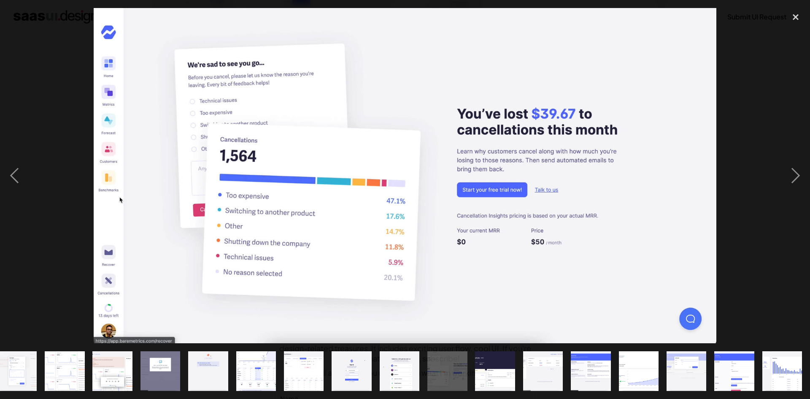
click at [394, 364] on img "show item 11 of 19" at bounding box center [399, 371] width 74 height 40
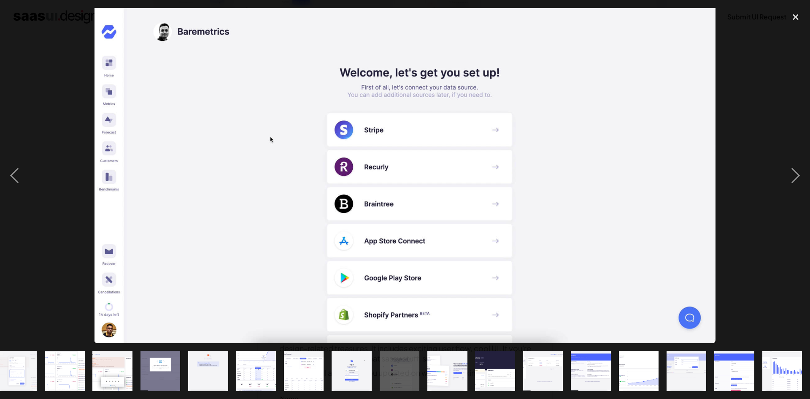
click at [357, 368] on img "show item 10 of 19" at bounding box center [352, 371] width 74 height 40
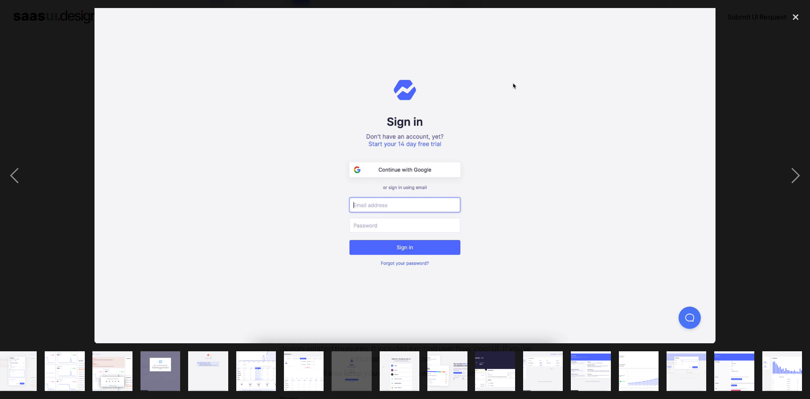
click at [310, 367] on img "show item 9 of 19" at bounding box center [304, 371] width 74 height 40
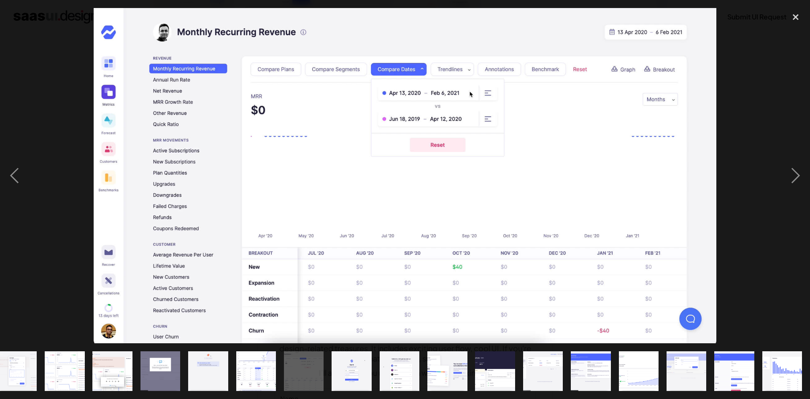
click at [247, 361] on img "show item 8 of 19" at bounding box center [256, 371] width 74 height 40
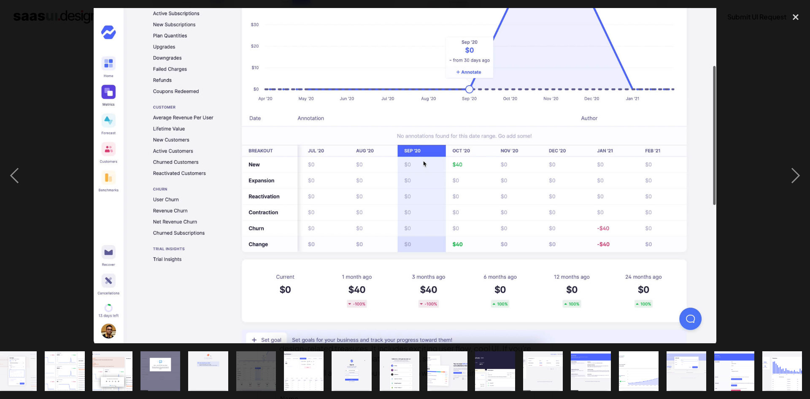
click at [209, 366] on img "show item 7 of 19" at bounding box center [208, 371] width 74 height 40
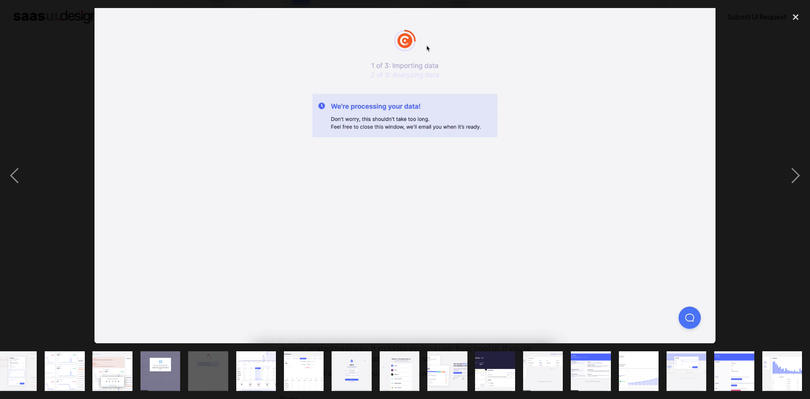
click at [160, 369] on img "show item 6 of 19" at bounding box center [160, 371] width 74 height 40
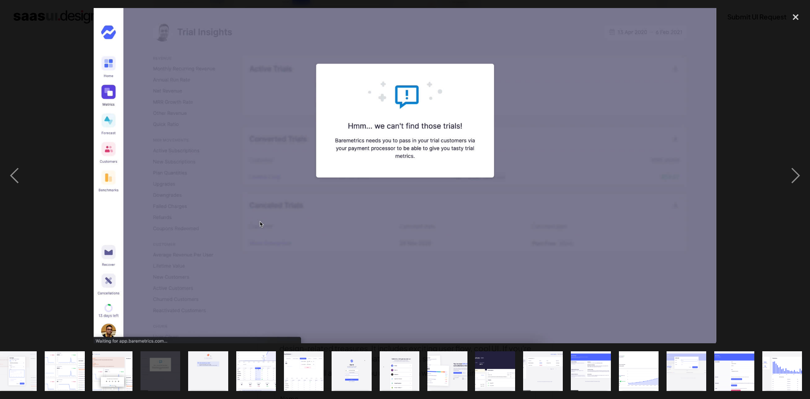
click at [116, 369] on img "show item 5 of 19" at bounding box center [113, 371] width 74 height 40
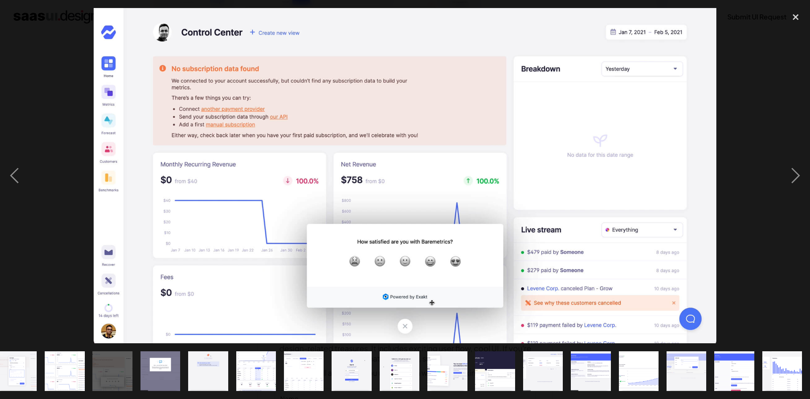
click at [62, 364] on img "show item 4 of 19" at bounding box center [64, 371] width 74 height 40
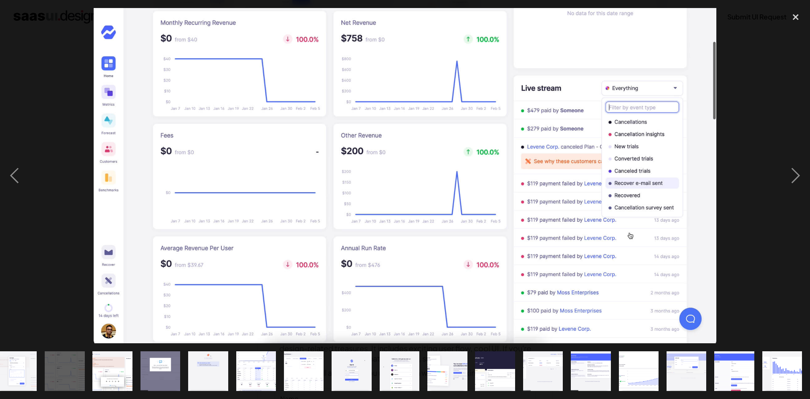
click at [20, 367] on img "show item 3 of 19" at bounding box center [17, 371] width 74 height 40
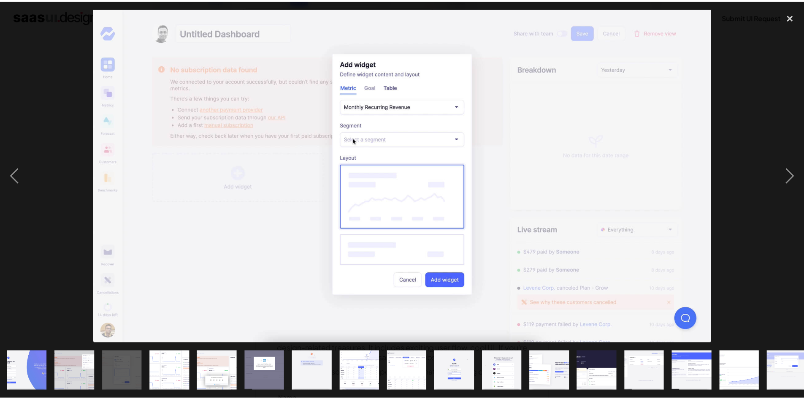
scroll to position [0, 0]
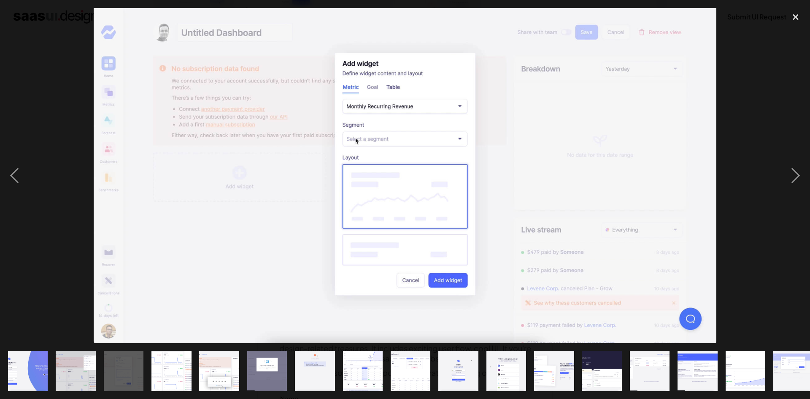
click at [32, 368] on img "show item 1 of 19" at bounding box center [28, 371] width 74 height 40
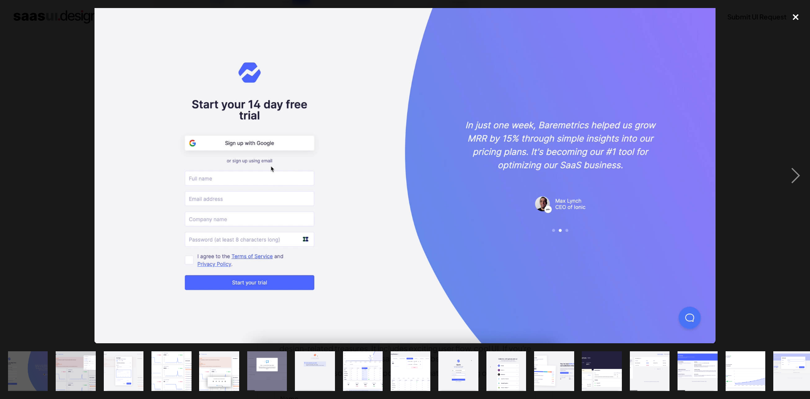
click at [795, 16] on div "close lightbox" at bounding box center [795, 17] width 29 height 19
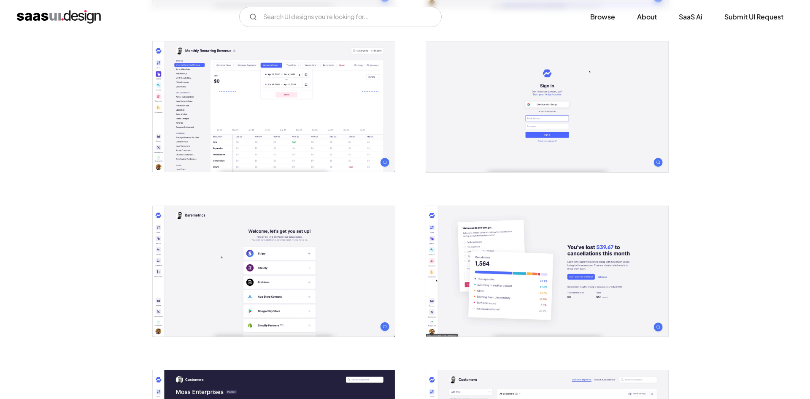
scroll to position [868, 0]
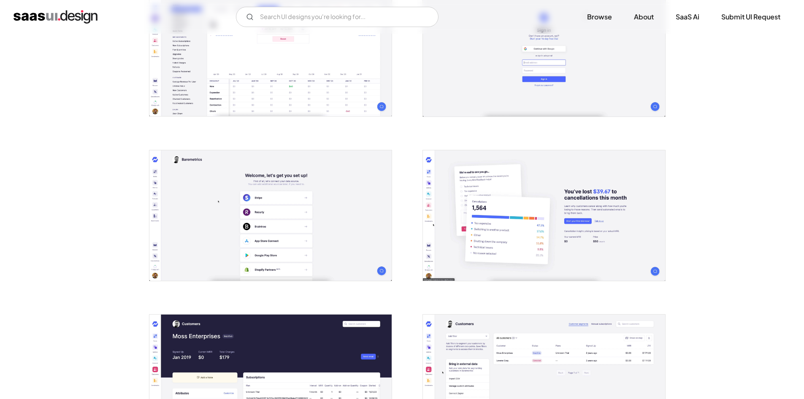
click at [515, 223] on img "open lightbox" at bounding box center [544, 215] width 242 height 130
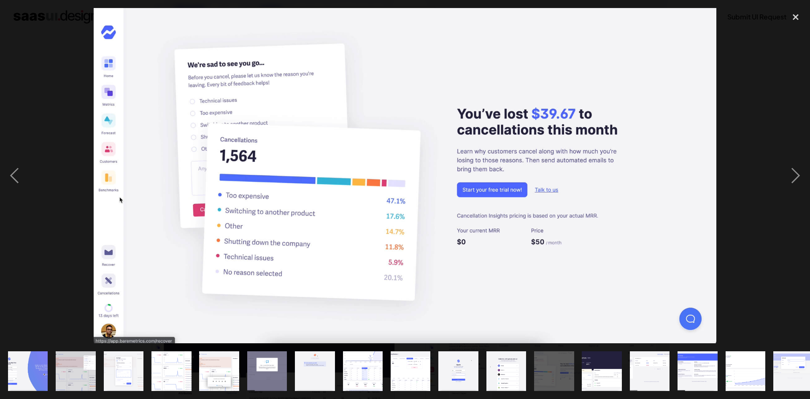
click at [404, 372] on img "show item 9 of 19" at bounding box center [410, 371] width 74 height 40
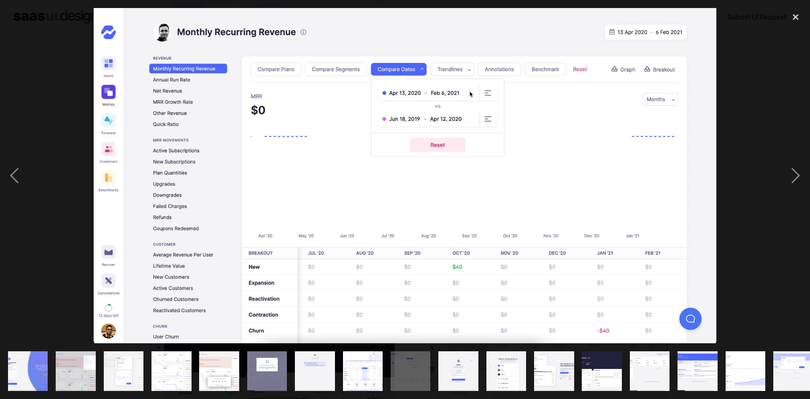
click at [465, 371] on img "show item 10 of 19" at bounding box center [458, 371] width 74 height 40
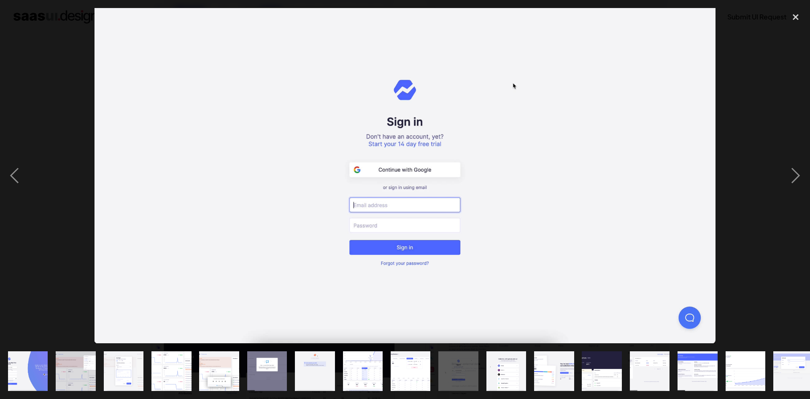
click at [504, 368] on img "show item 11 of 19" at bounding box center [506, 371] width 74 height 40
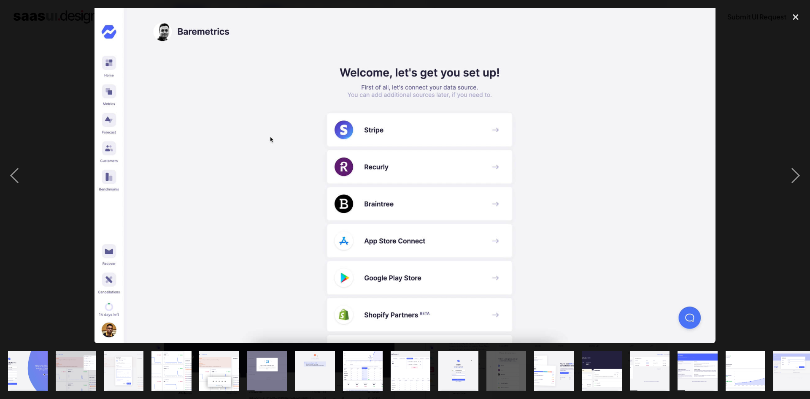
click at [556, 360] on img "show item 12 of 19" at bounding box center [554, 371] width 74 height 40
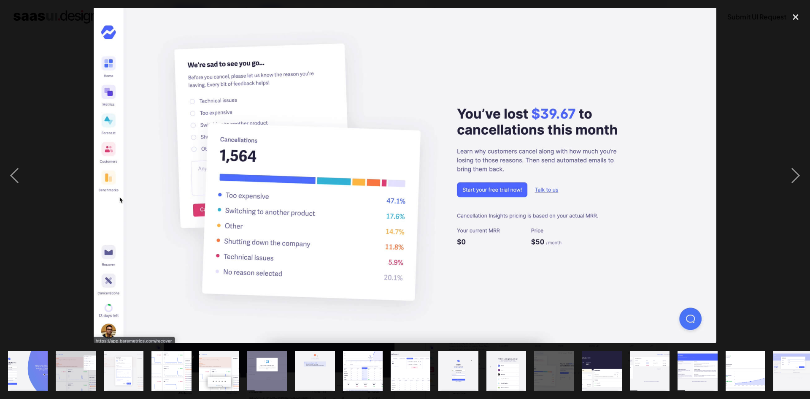
click at [595, 360] on img "show item 13 of 19" at bounding box center [602, 371] width 74 height 40
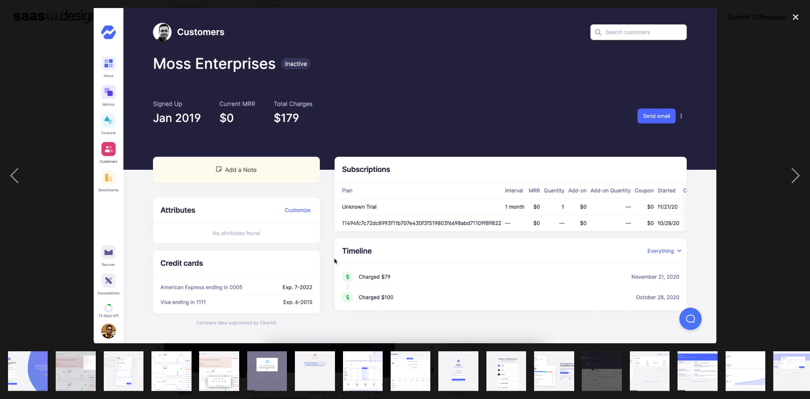
click at [648, 360] on img "show item 14 of 19" at bounding box center [649, 371] width 74 height 40
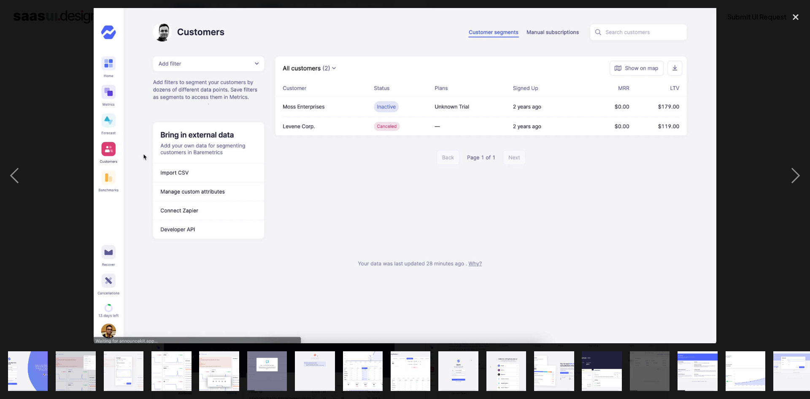
click at [688, 360] on img "show item 15 of 19" at bounding box center [698, 371] width 74 height 40
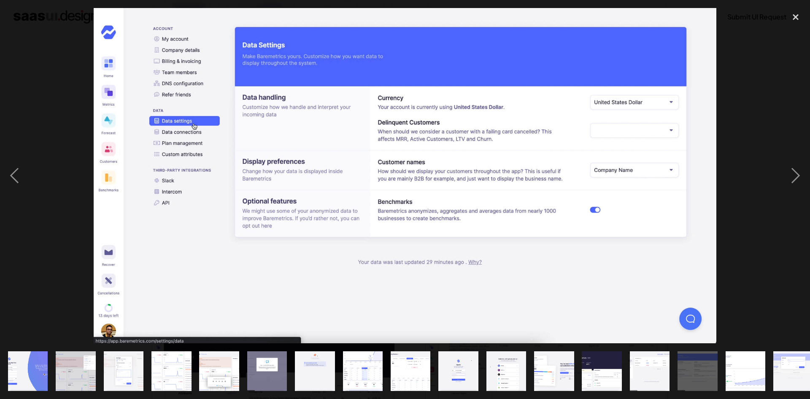
click at [731, 366] on img "show item 16 of 19" at bounding box center [745, 371] width 74 height 40
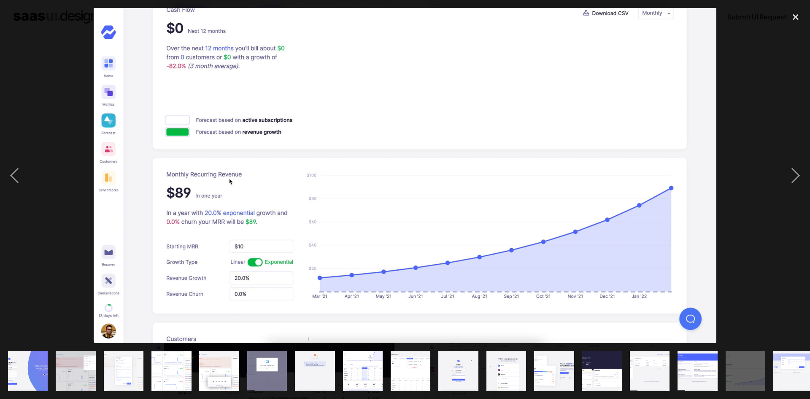
drag, startPoint x: 312, startPoint y: 81, endPoint x: 326, endPoint y: 142, distance: 62.3
click at [326, 142] on img at bounding box center [405, 175] width 623 height 335
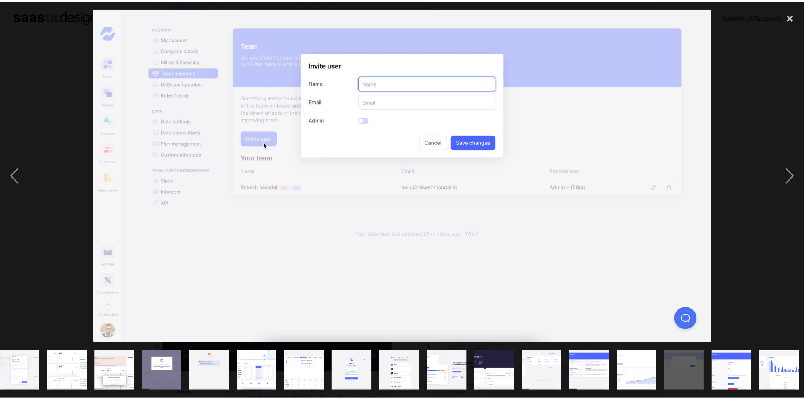
scroll to position [0, 107]
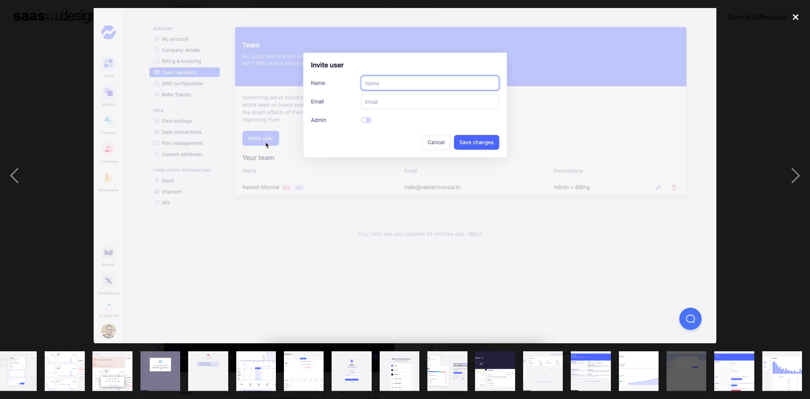
click at [797, 18] on div "close lightbox" at bounding box center [795, 17] width 29 height 19
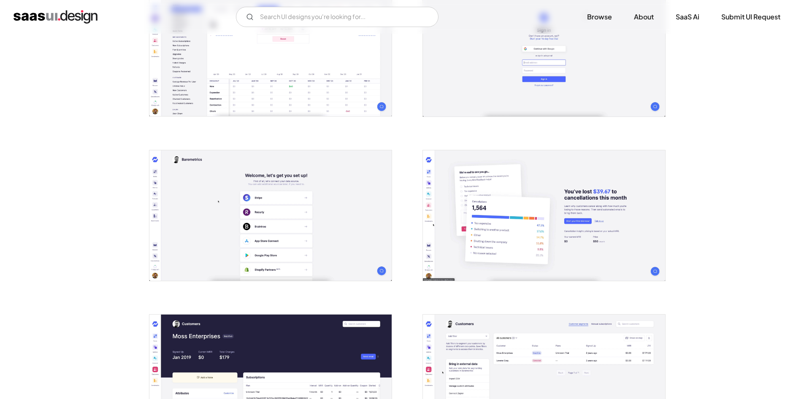
scroll to position [0, 0]
click at [687, 20] on link "SaaS Ai" at bounding box center [687, 17] width 44 height 19
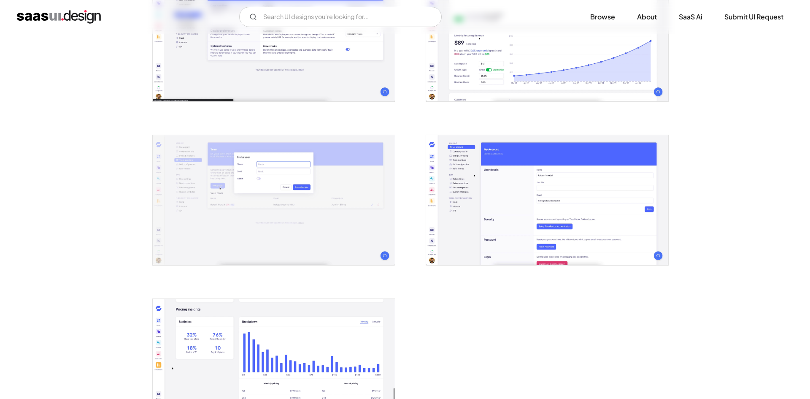
scroll to position [1374, 0]
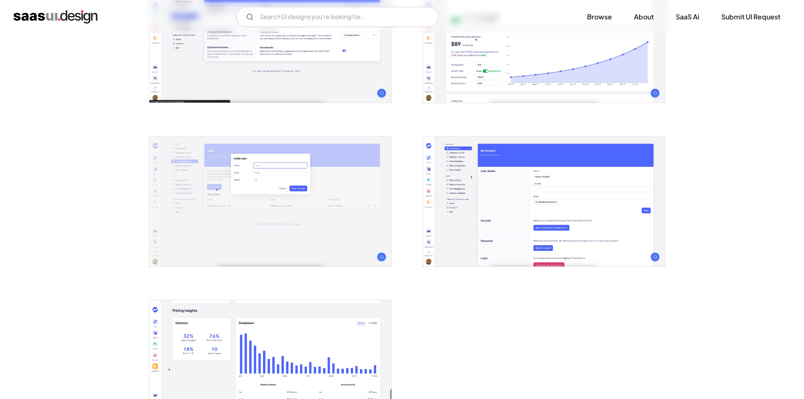
click at [548, 213] on img "open lightbox" at bounding box center [544, 201] width 242 height 130
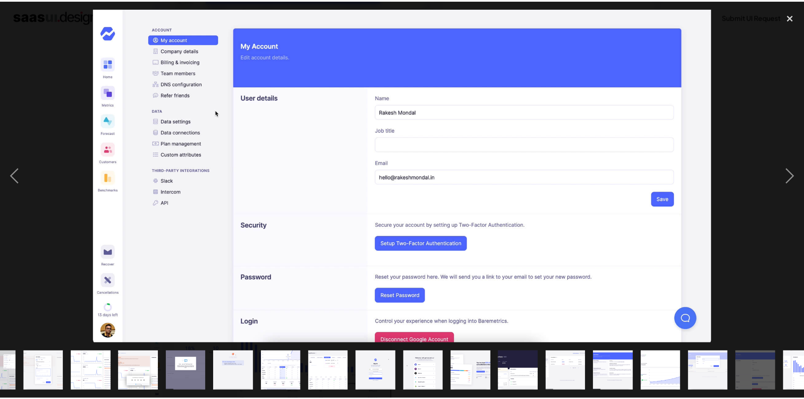
scroll to position [0, 107]
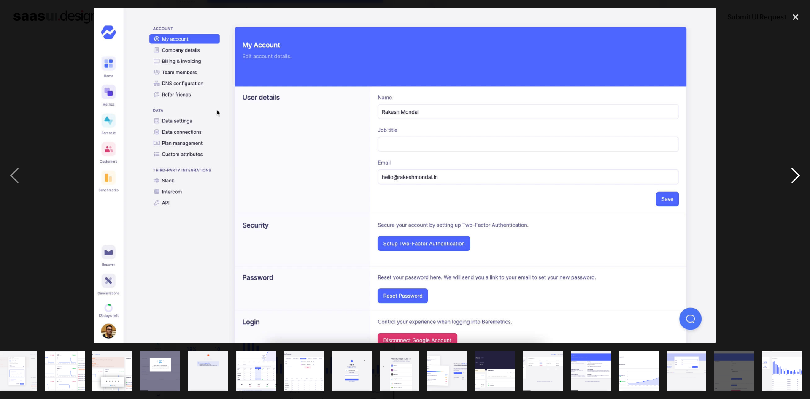
click at [798, 175] on div "next image" at bounding box center [795, 175] width 29 height 335
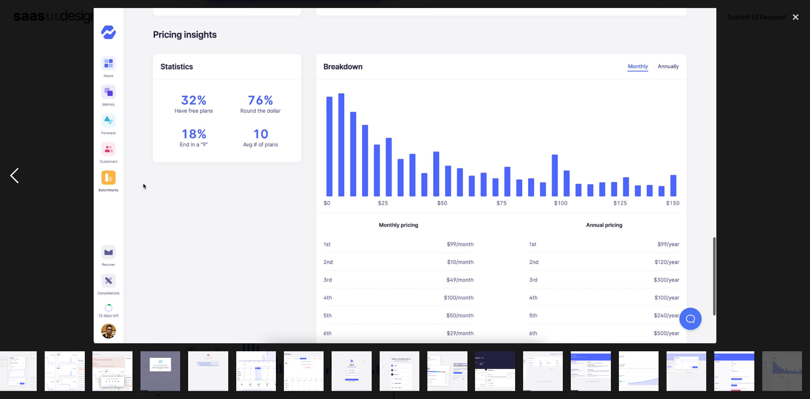
click at [18, 179] on div "previous image" at bounding box center [14, 175] width 29 height 335
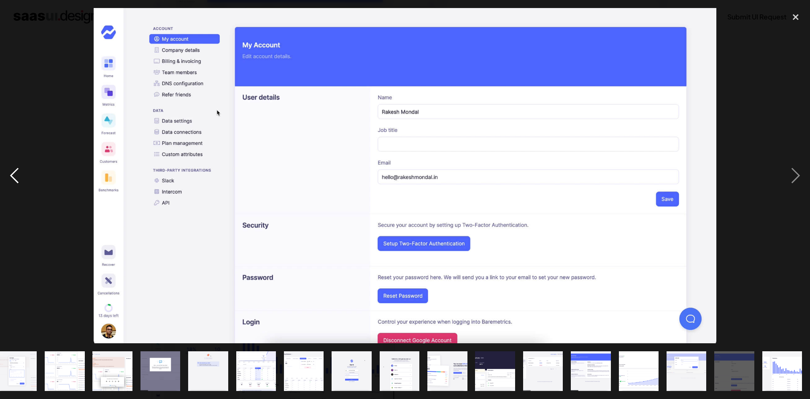
click at [11, 181] on div "previous image" at bounding box center [14, 175] width 29 height 335
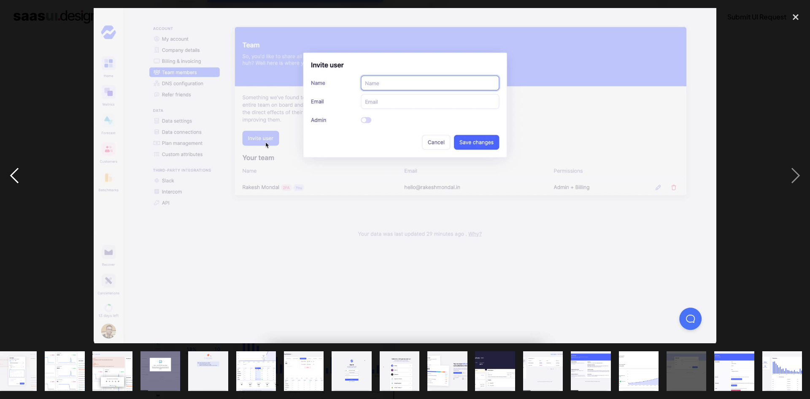
click at [11, 181] on div "previous image" at bounding box center [14, 175] width 29 height 335
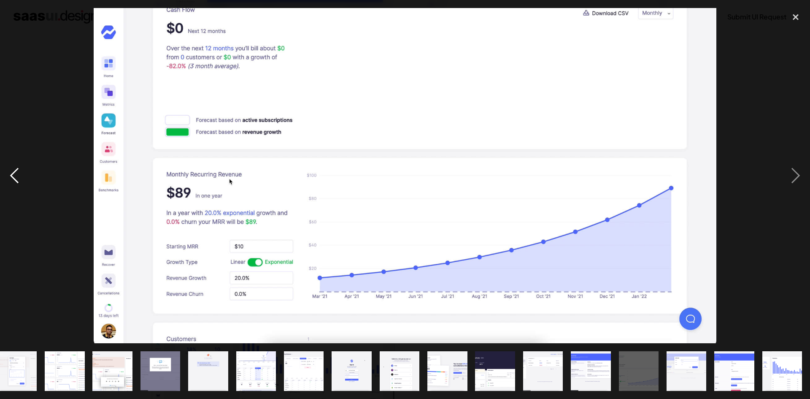
click at [11, 181] on div "previous image" at bounding box center [14, 175] width 29 height 335
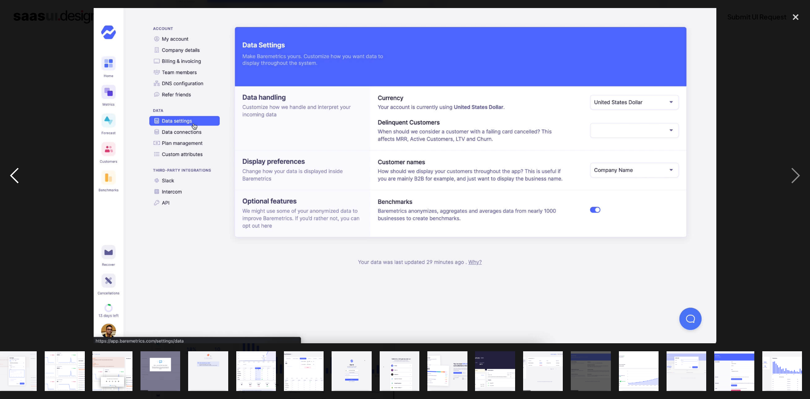
click at [11, 181] on div "previous image" at bounding box center [14, 175] width 29 height 335
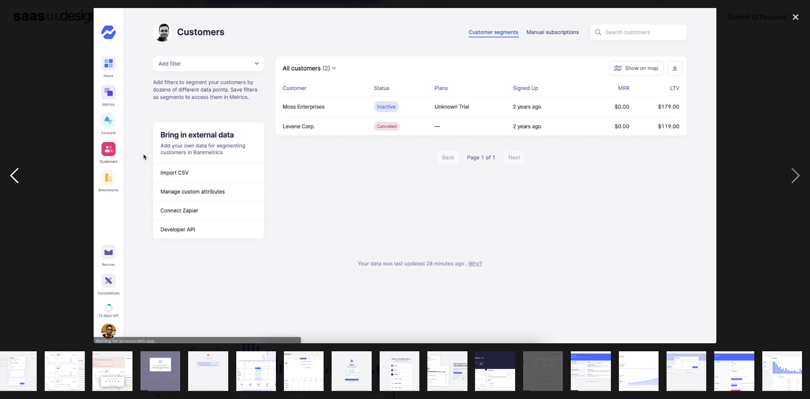
click at [11, 181] on div "previous image" at bounding box center [14, 175] width 29 height 335
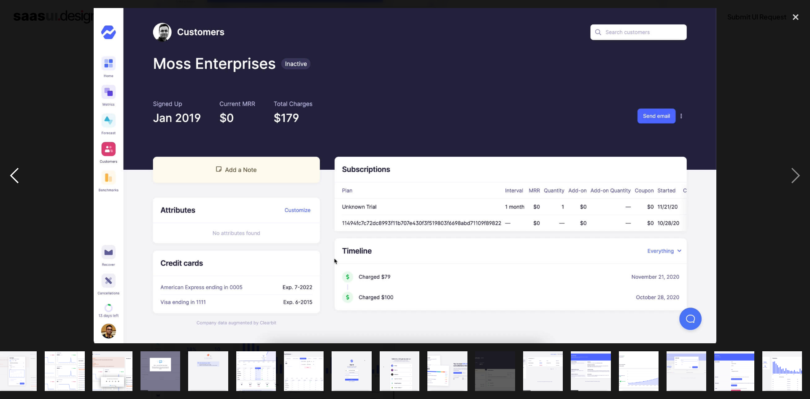
click at [11, 181] on div "previous image" at bounding box center [14, 175] width 29 height 335
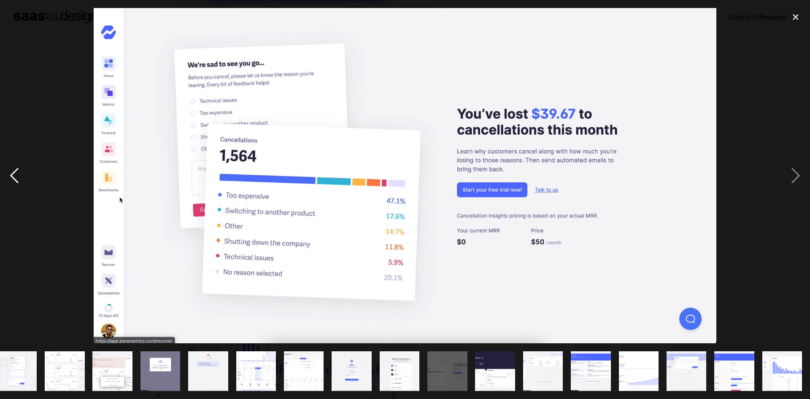
click at [11, 181] on div "previous image" at bounding box center [14, 175] width 29 height 335
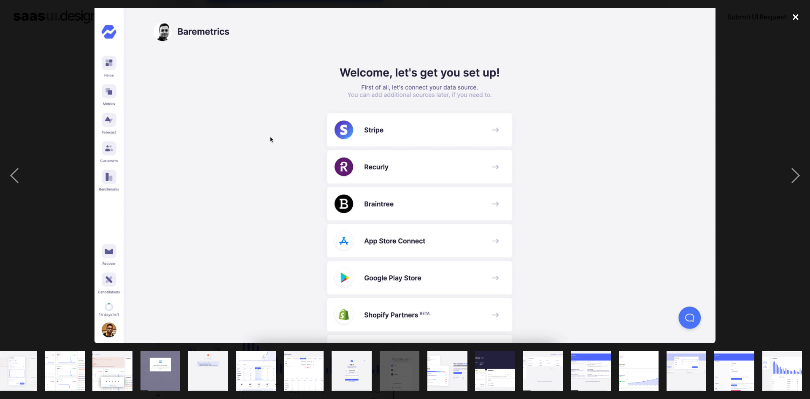
click at [799, 14] on div "close lightbox" at bounding box center [795, 17] width 29 height 19
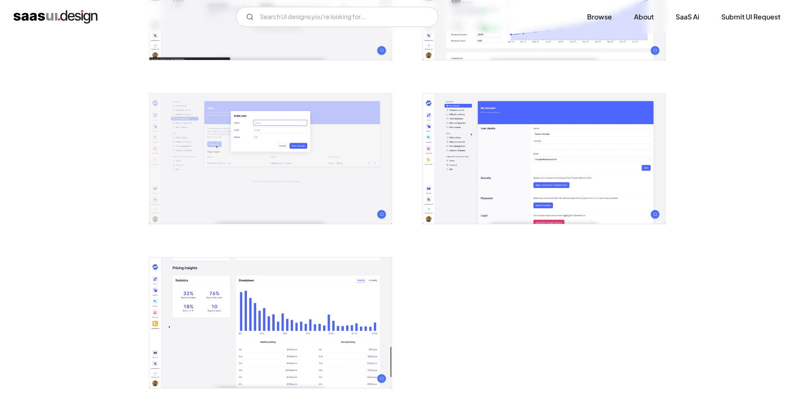
scroll to position [1416, 0]
click at [294, 318] on img "open lightbox" at bounding box center [270, 323] width 242 height 130
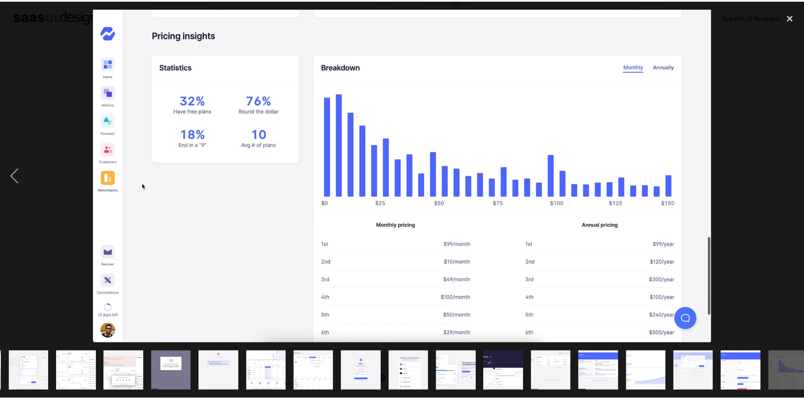
scroll to position [0, 107]
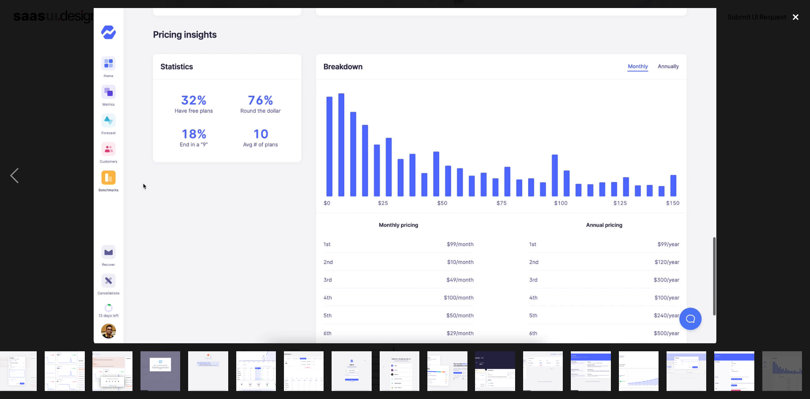
click at [796, 16] on div "close lightbox" at bounding box center [795, 17] width 29 height 19
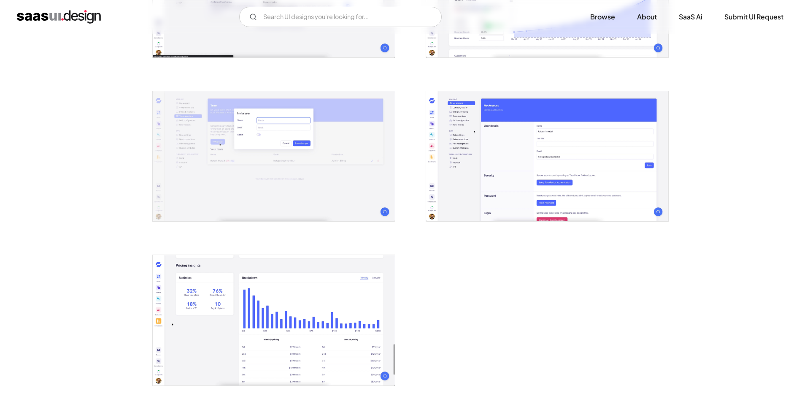
scroll to position [1290, 0]
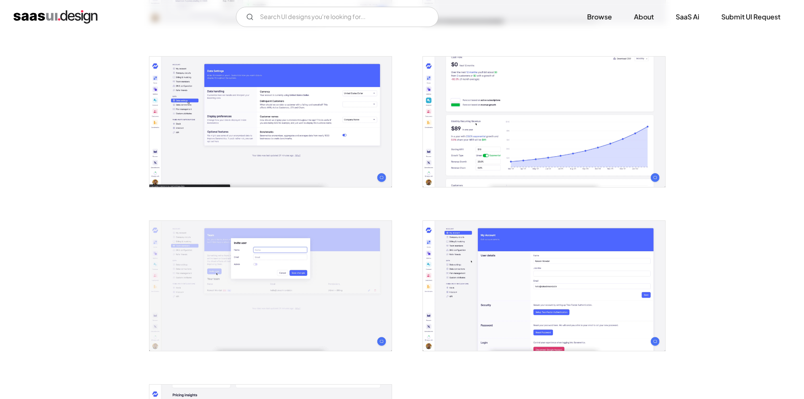
click at [278, 277] on img "open lightbox" at bounding box center [270, 286] width 242 height 130
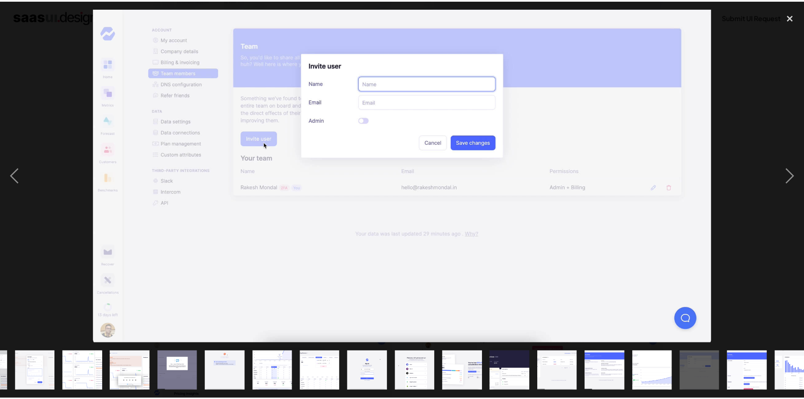
scroll to position [0, 107]
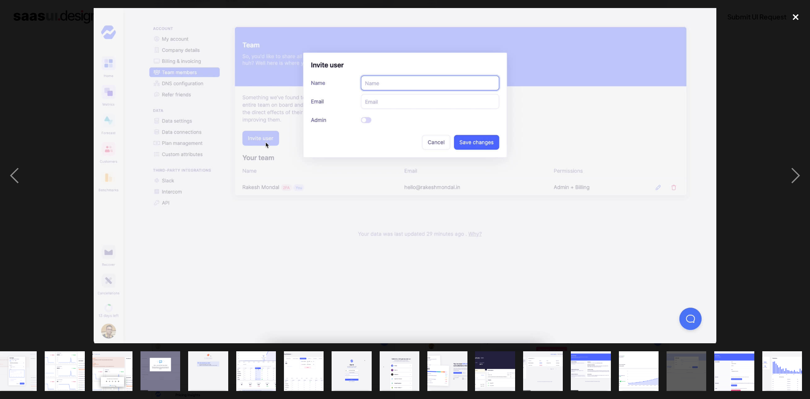
click at [795, 16] on div "close lightbox" at bounding box center [795, 17] width 29 height 19
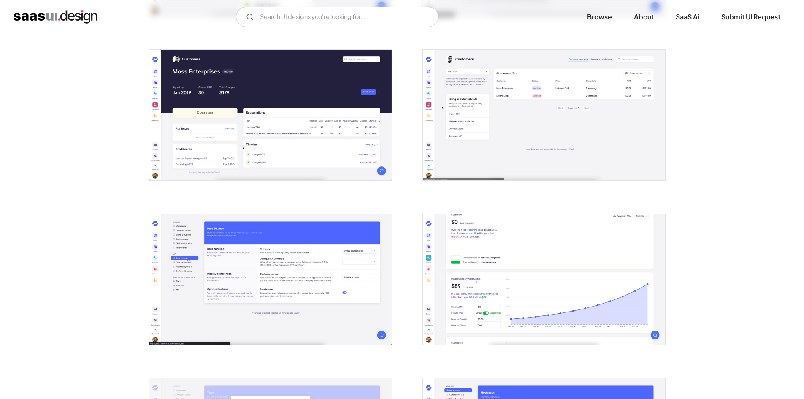
scroll to position [1121, 0]
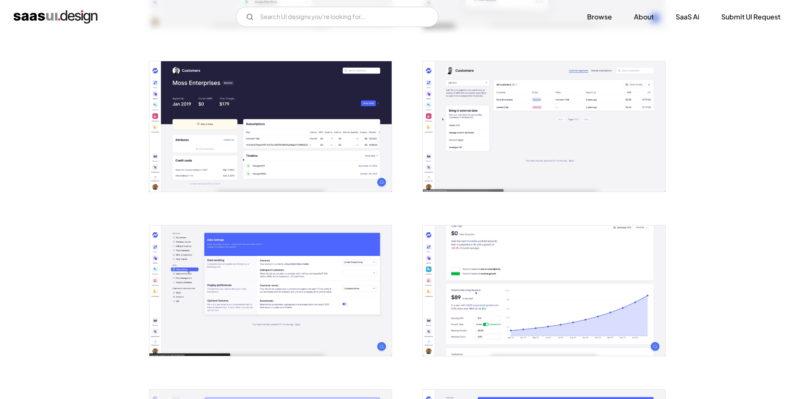
click at [258, 119] on img "open lightbox" at bounding box center [270, 126] width 242 height 130
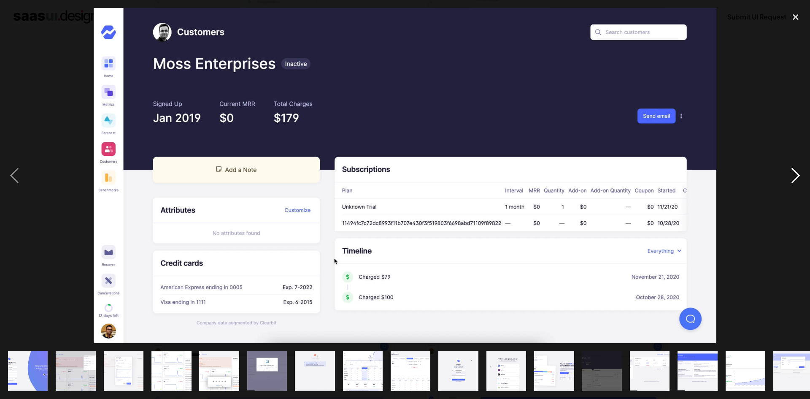
click at [793, 177] on div "next image" at bounding box center [795, 175] width 29 height 335
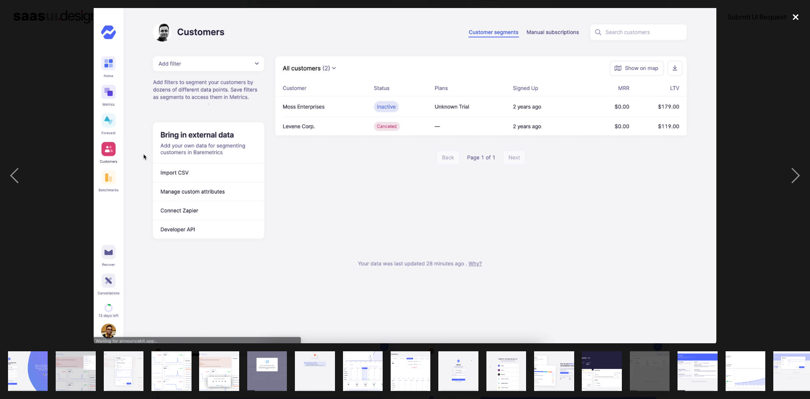
click at [797, 15] on div "close lightbox" at bounding box center [795, 17] width 29 height 19
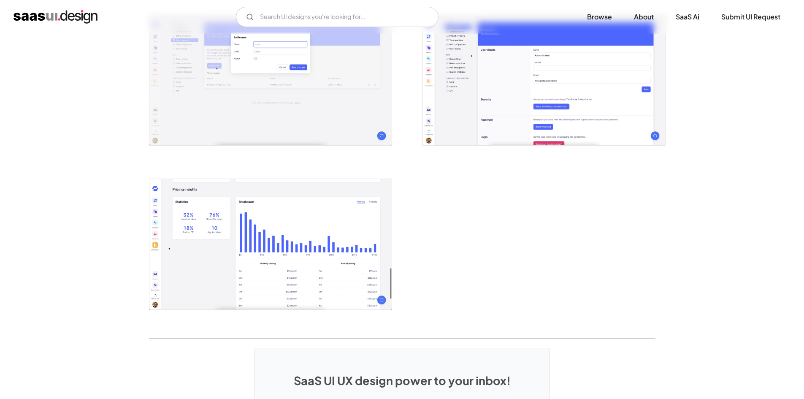
scroll to position [1459, 0]
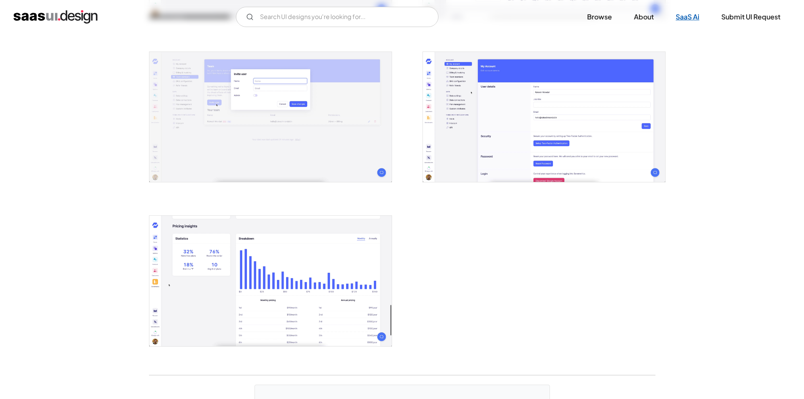
click at [688, 16] on link "SaaS Ai" at bounding box center [687, 17] width 44 height 19
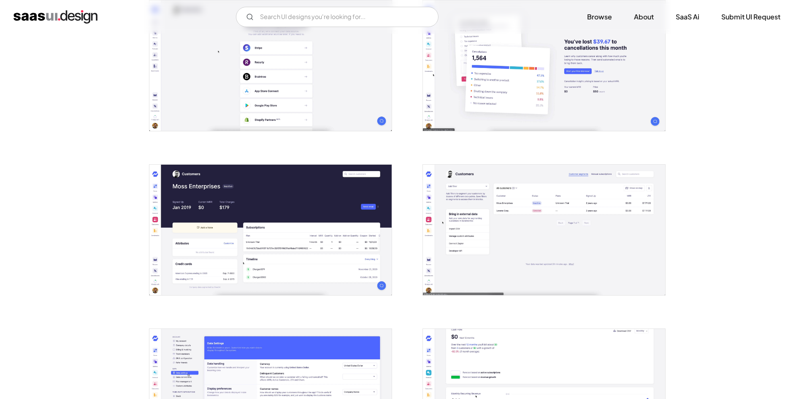
scroll to position [910, 0]
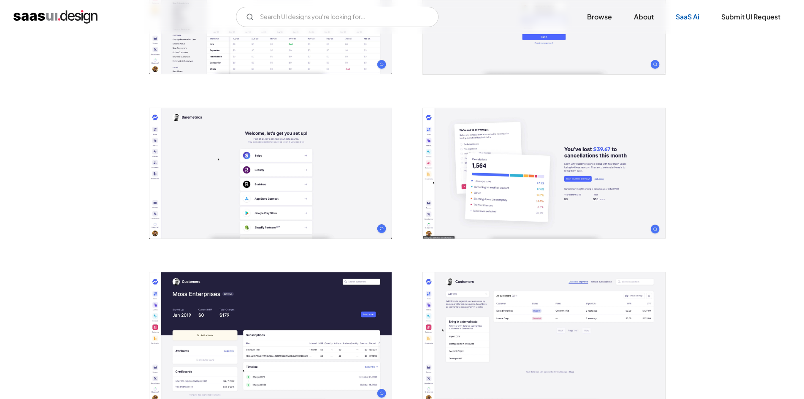
click at [701, 21] on link "SaaS Ai" at bounding box center [687, 17] width 44 height 19
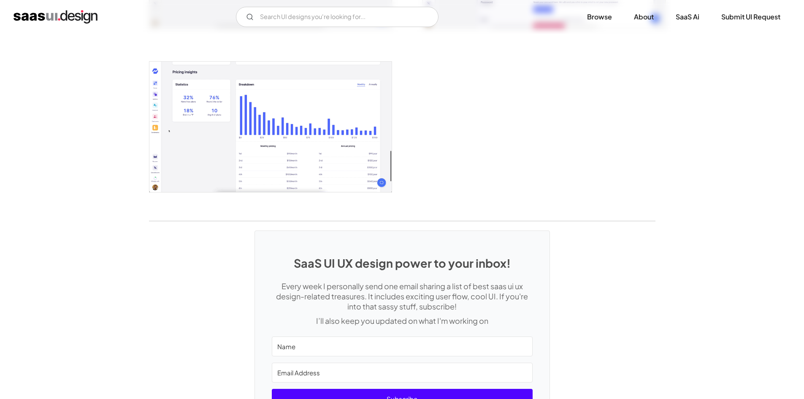
scroll to position [1501, 0]
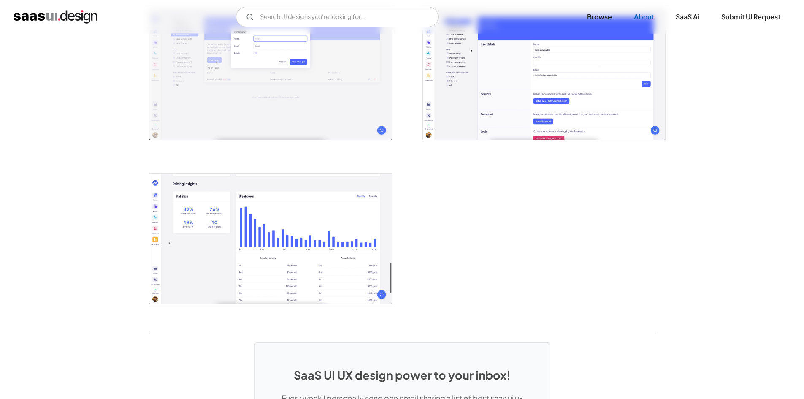
click at [645, 13] on link "About" at bounding box center [643, 17] width 40 height 19
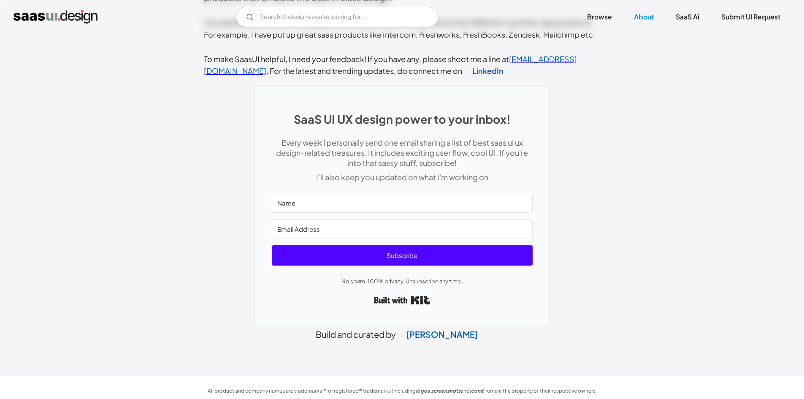
scroll to position [350, 0]
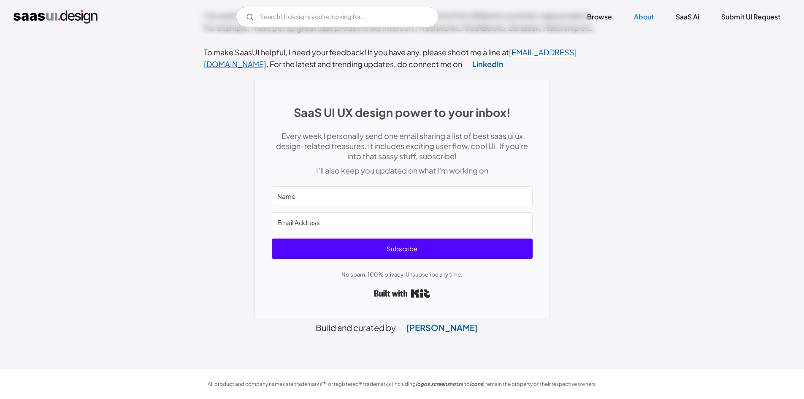
click at [318, 193] on input "Name" at bounding box center [402, 196] width 261 height 20
click at [320, 218] on input "Email Address" at bounding box center [402, 222] width 261 height 20
